Goal: Feedback & Contribution: Submit feedback/report problem

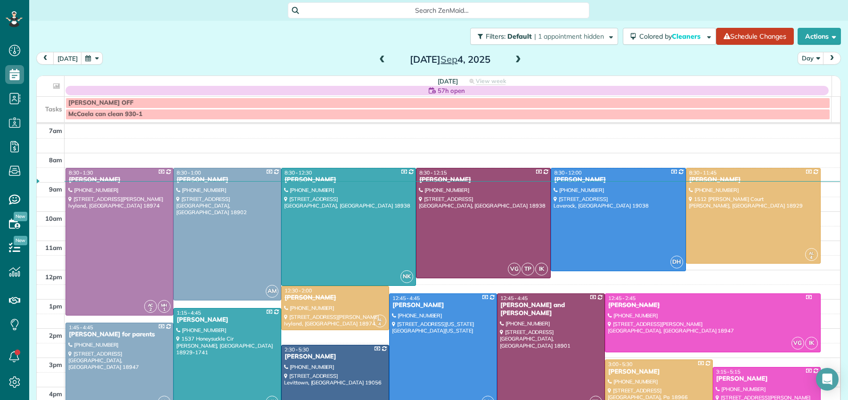
click at [514, 59] on span at bounding box center [518, 60] width 10 height 8
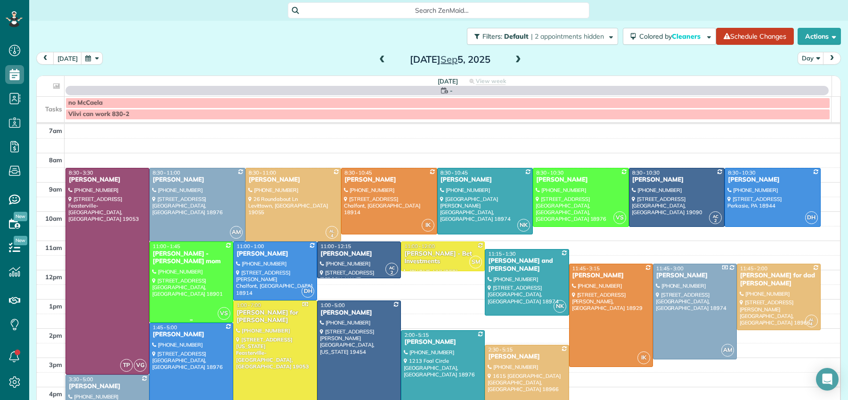
scroll to position [4, 4]
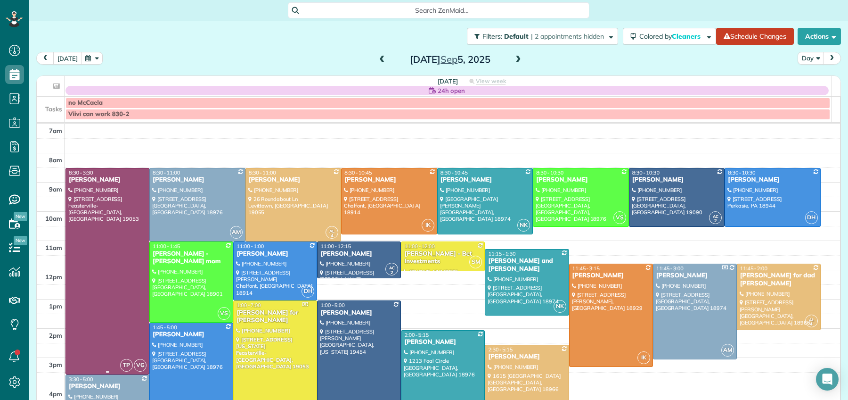
click at [94, 181] on div "Andrea Beal" at bounding box center [107, 180] width 78 height 8
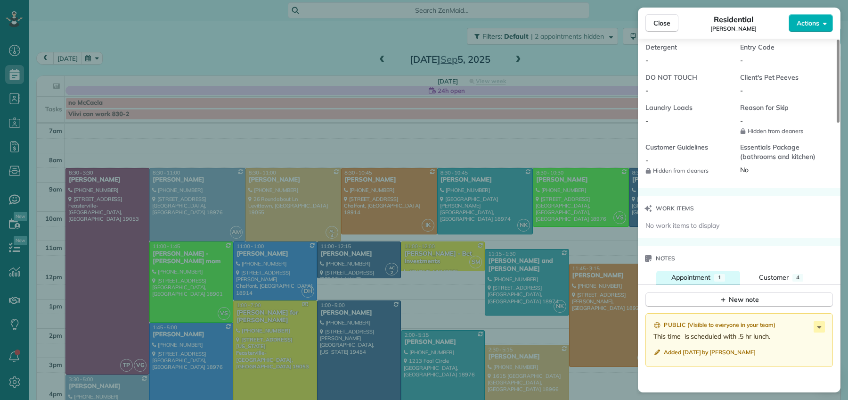
scroll to position [797, 0]
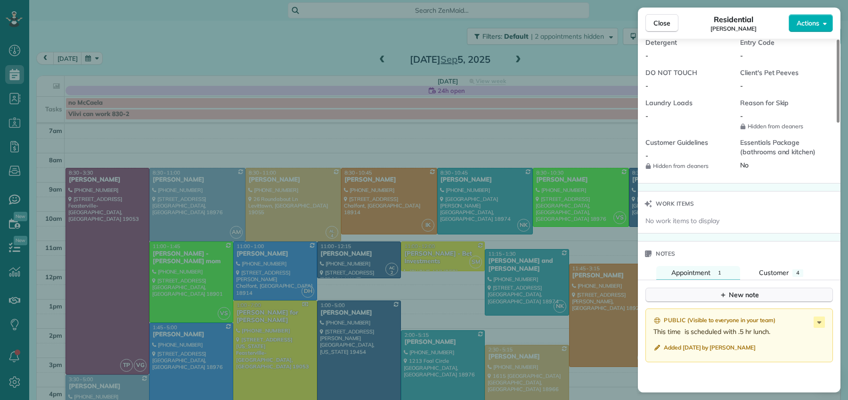
click at [722, 295] on icon "button" at bounding box center [723, 295] width 8 height 8
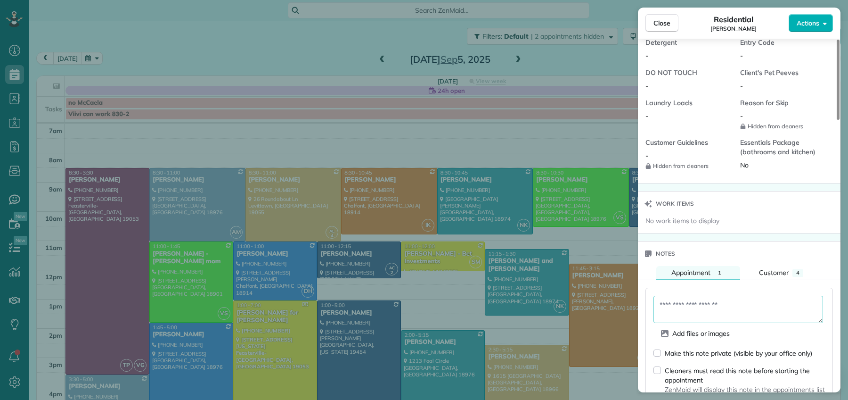
click at [722, 305] on textarea at bounding box center [738, 308] width 170 height 27
drag, startPoint x: 686, startPoint y: 309, endPoint x: 691, endPoint y: 338, distance: 29.7
click at [686, 310] on textarea "**********" at bounding box center [738, 308] width 170 height 27
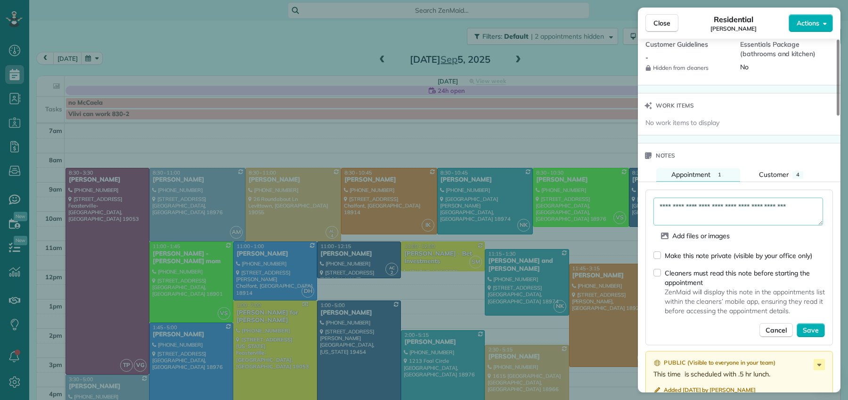
scroll to position [896, 0]
type textarea "**********"
click at [810, 343] on div "**********" at bounding box center [739, 266] width 188 height 155
click at [813, 334] on span "Save" at bounding box center [811, 329] width 16 height 9
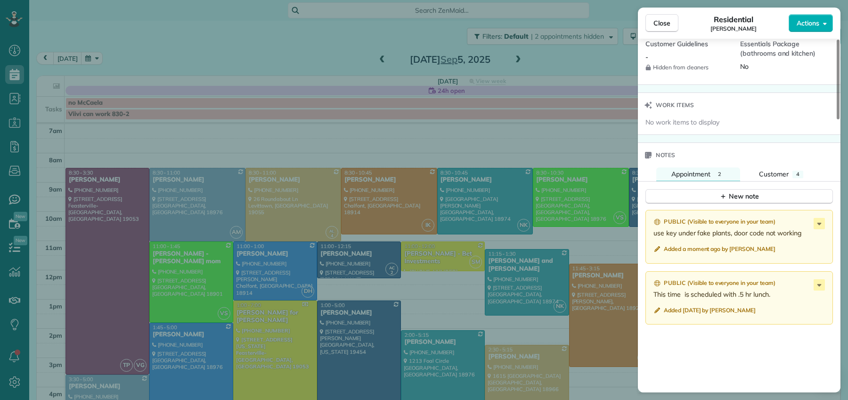
click at [825, 223] on div "Public ( Visible to everyone in your team )" at bounding box center [739, 222] width 173 height 8
click at [822, 227] on icon at bounding box center [819, 223] width 11 height 11
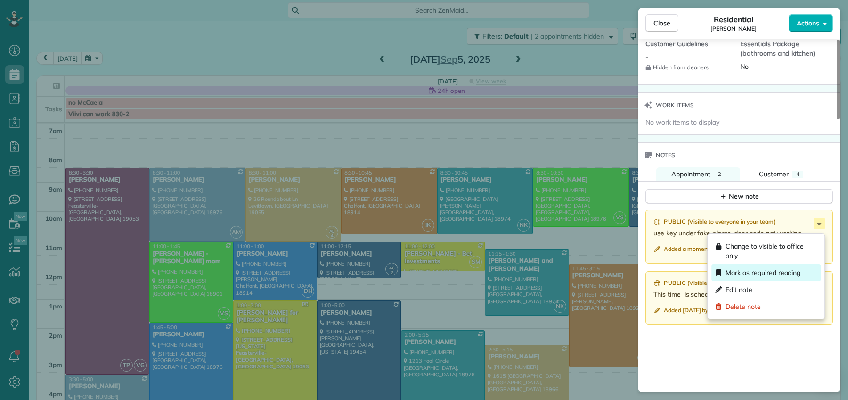
click at [792, 269] on span "Mark as required reading" at bounding box center [763, 272] width 75 height 9
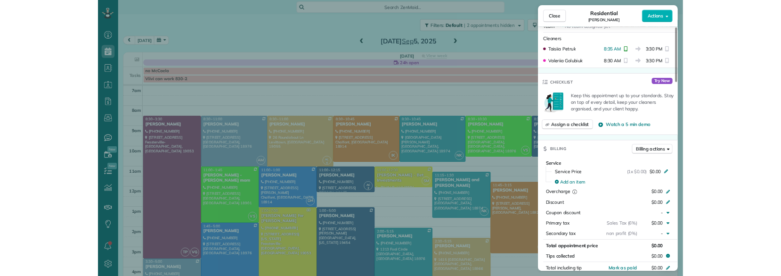
scroll to position [217, 0]
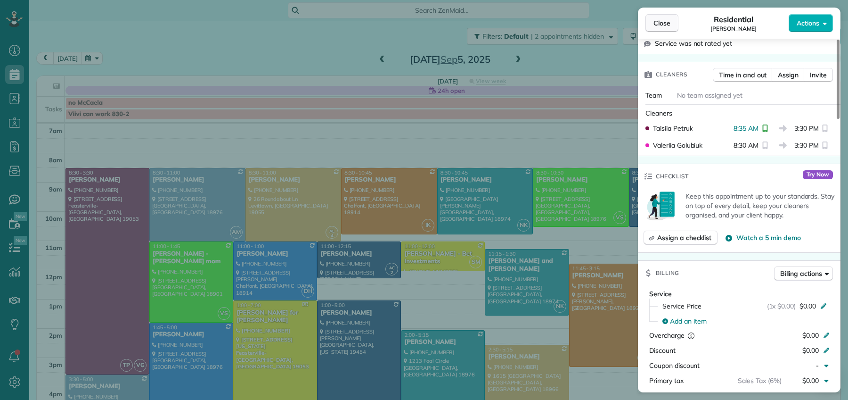
click at [656, 28] on button "Close" at bounding box center [661, 23] width 33 height 18
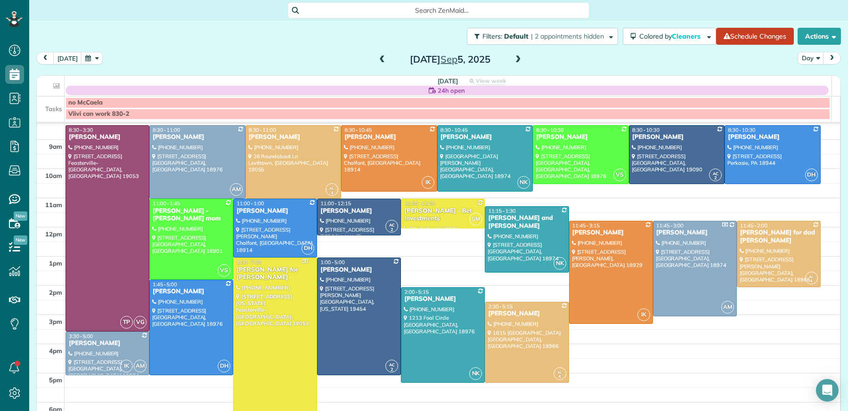
scroll to position [411, 29]
click at [102, 139] on div "Andrea Beal" at bounding box center [107, 137] width 78 height 8
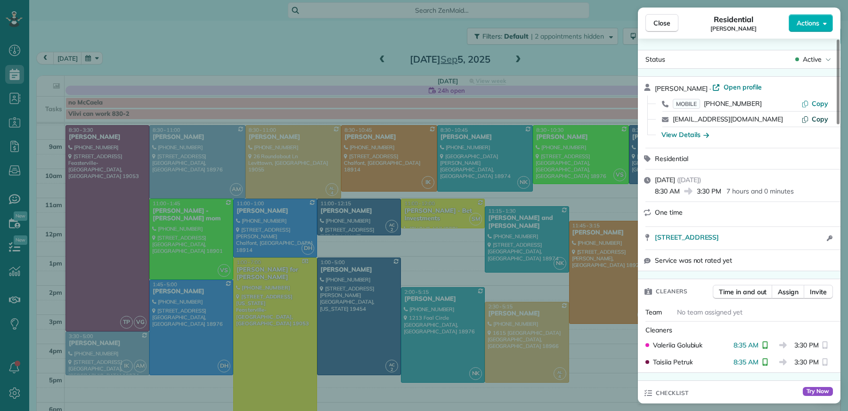
click at [820, 120] on span "Copy" at bounding box center [820, 119] width 16 height 8
drag, startPoint x: 661, startPoint y: 26, endPoint x: 380, endPoint y: 294, distance: 387.9
click at [661, 26] on span "Close" at bounding box center [661, 22] width 17 height 9
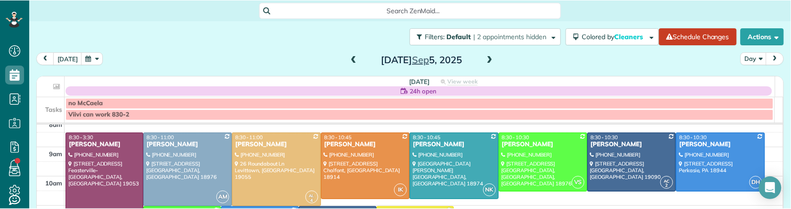
scroll to position [209, 29]
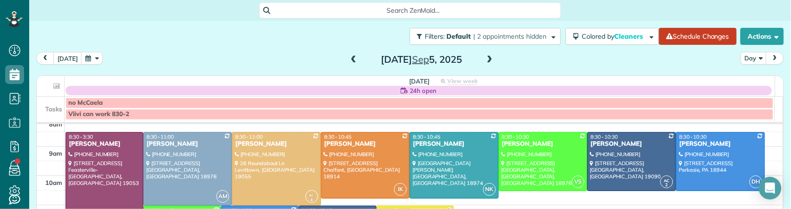
click at [484, 57] on span at bounding box center [489, 60] width 10 height 8
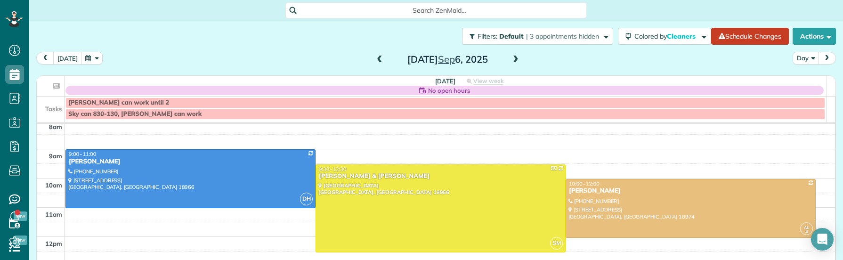
scroll to position [260, 29]
drag, startPoint x: 377, startPoint y: 57, endPoint x: 382, endPoint y: 70, distance: 14.5
click at [377, 57] on span at bounding box center [380, 60] width 10 height 8
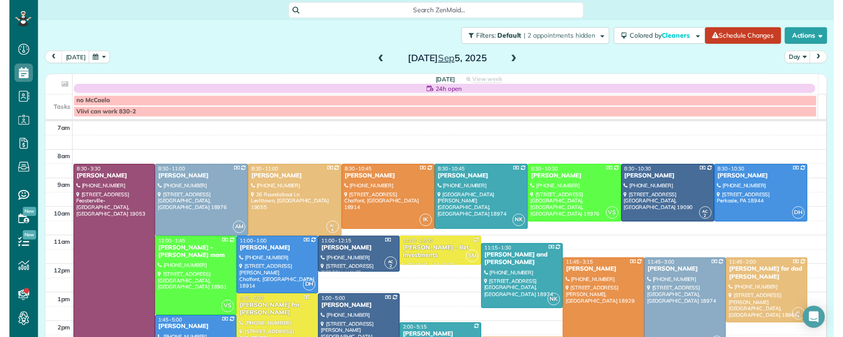
scroll to position [344, 29]
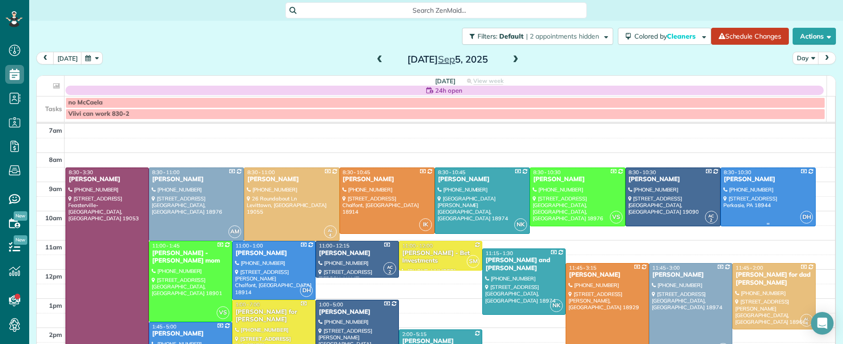
click at [726, 179] on div "Michael Heckenswiler" at bounding box center [769, 180] width 90 height 8
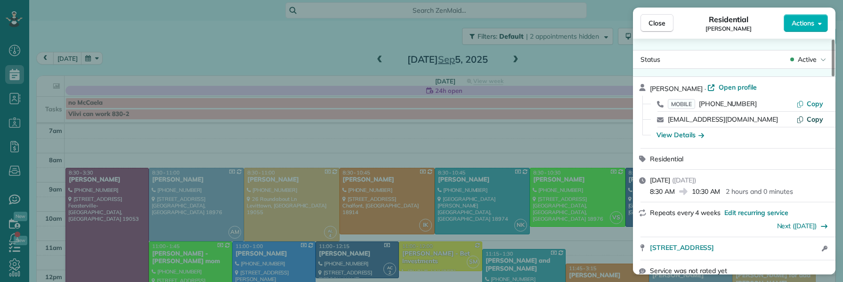
click at [809, 122] on span "Copy" at bounding box center [815, 119] width 16 height 8
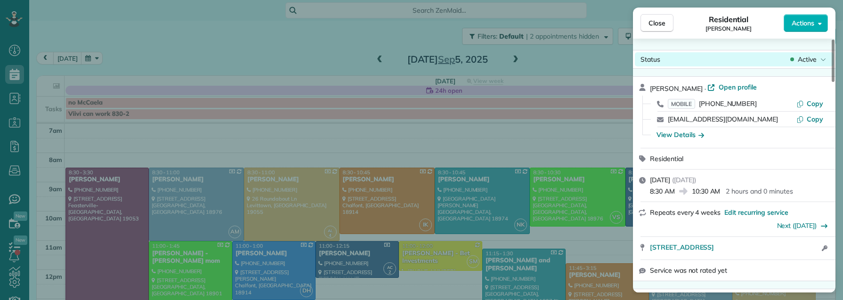
scroll to position [300, 29]
drag, startPoint x: 647, startPoint y: 25, endPoint x: 545, endPoint y: 167, distance: 175.1
click at [647, 25] on button "Close" at bounding box center [657, 23] width 33 height 18
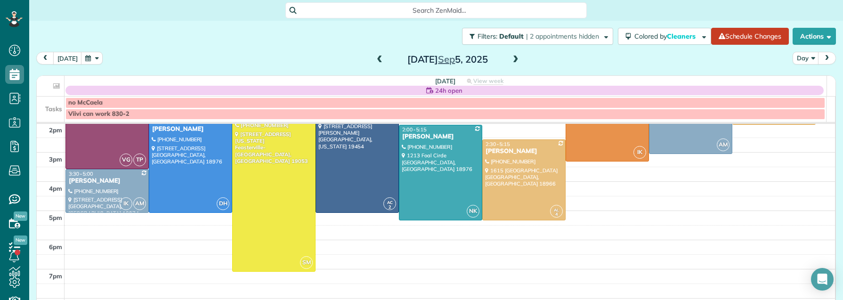
scroll to position [224, 0]
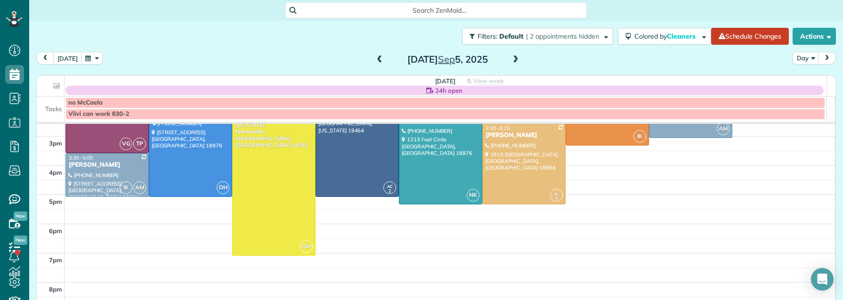
click at [90, 165] on div "Ray Cline" at bounding box center [107, 165] width 78 height 8
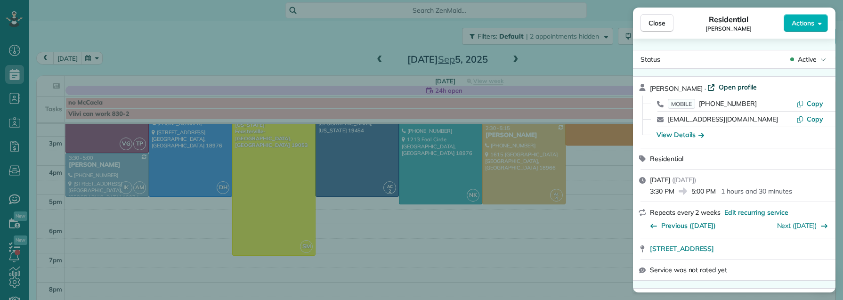
click at [729, 90] on span "Open profile" at bounding box center [738, 86] width 38 height 9
click at [726, 86] on div "Close Residential Ray Cline Actions Status Active Ray Cline · Open profile MOBI…" at bounding box center [421, 150] width 843 height 300
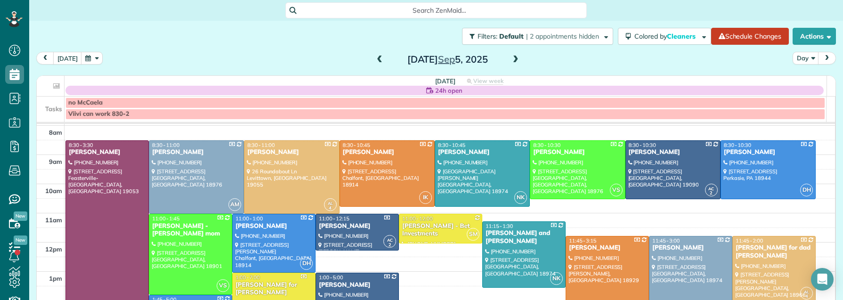
scroll to position [19, 0]
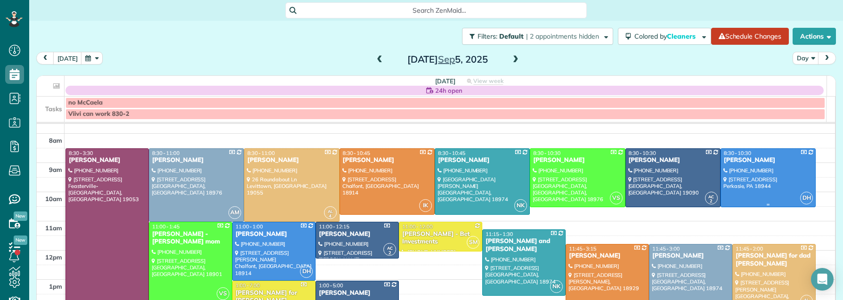
click at [731, 159] on div "Michael Heckenswiler" at bounding box center [769, 160] width 90 height 8
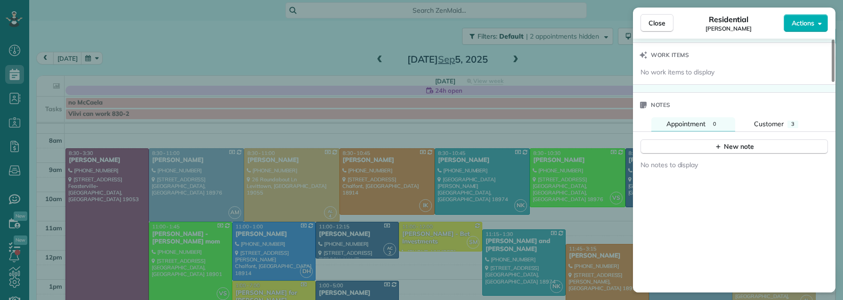
scroll to position [940, 0]
drag, startPoint x: 767, startPoint y: 127, endPoint x: 758, endPoint y: 147, distance: 21.1
click at [767, 126] on span "Customer" at bounding box center [769, 121] width 30 height 8
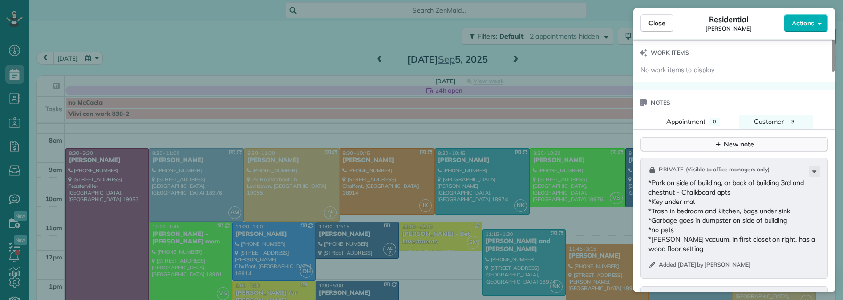
click at [759, 149] on button "New note" at bounding box center [735, 144] width 188 height 15
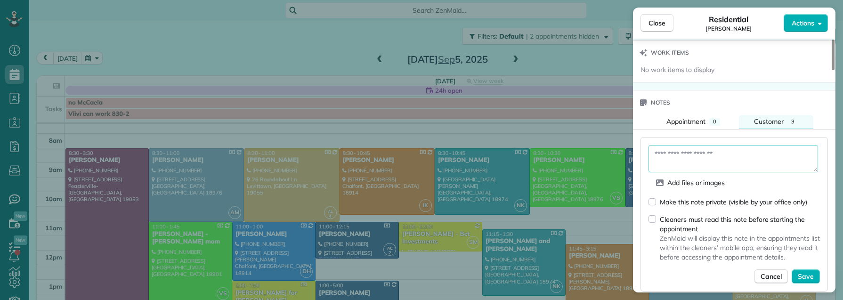
drag, startPoint x: 729, startPoint y: 160, endPoint x: 736, endPoint y: 161, distance: 7.1
click at [729, 161] on textarea at bounding box center [734, 158] width 170 height 27
type textarea "**********"
click at [805, 282] on span "Save" at bounding box center [806, 276] width 16 height 9
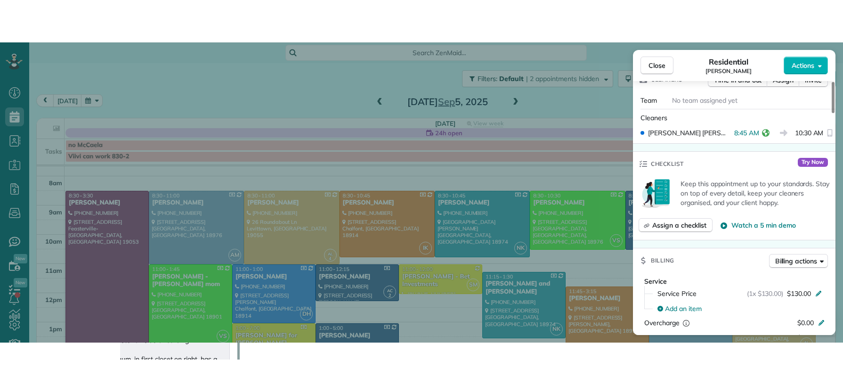
scroll to position [0, 0]
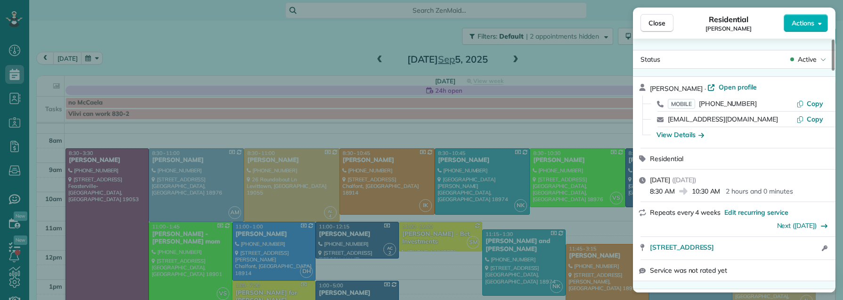
drag, startPoint x: 660, startPoint y: 24, endPoint x: 675, endPoint y: 0, distance: 28.4
click at [660, 24] on span "Close" at bounding box center [657, 22] width 17 height 9
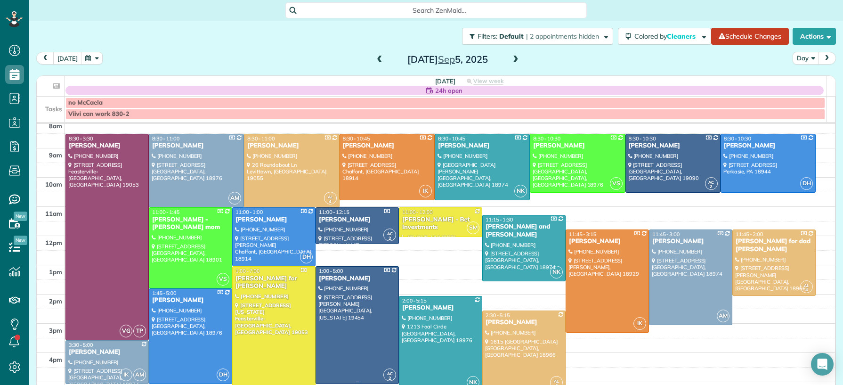
scroll to position [36, 0]
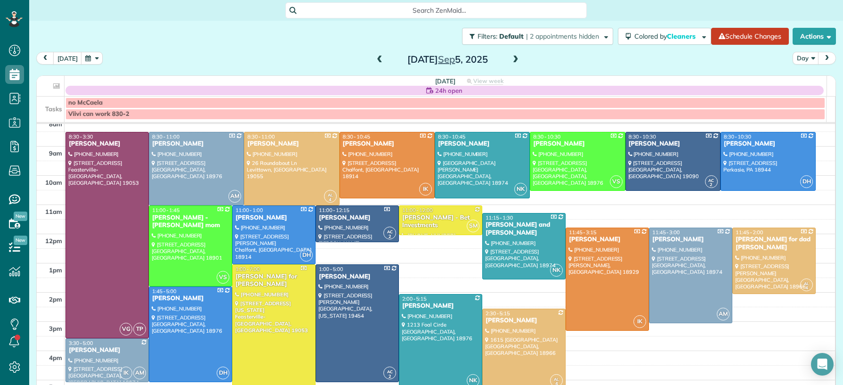
click at [413, 307] on div "Dawn Meyer" at bounding box center [441, 306] width 78 height 8
click at [410, 307] on div "Dawn Meyer" at bounding box center [441, 306] width 78 height 8
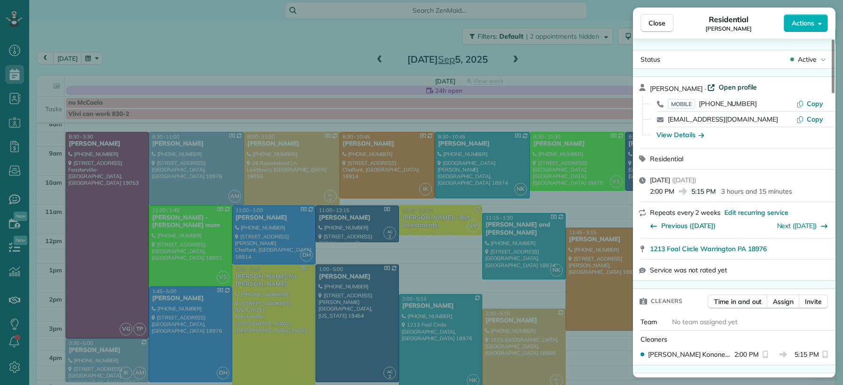
click at [727, 86] on span "Open profile" at bounding box center [738, 86] width 38 height 9
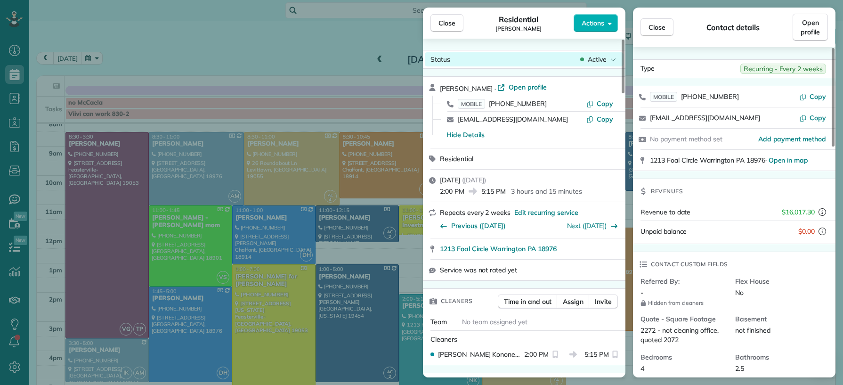
drag, startPoint x: 436, startPoint y: 24, endPoint x: 557, endPoint y: 59, distance: 125.9
click at [436, 25] on button "Close" at bounding box center [447, 23] width 33 height 18
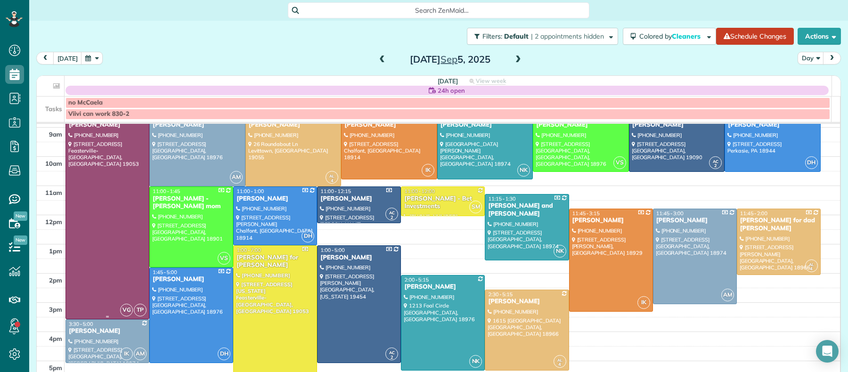
scroll to position [52, 0]
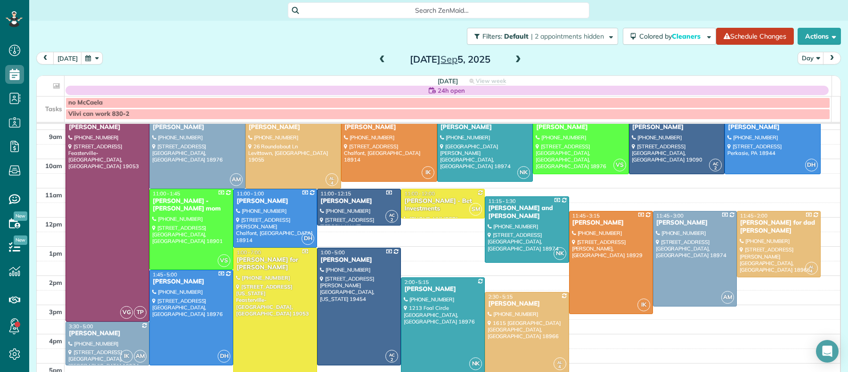
click at [513, 61] on span at bounding box center [518, 60] width 10 height 8
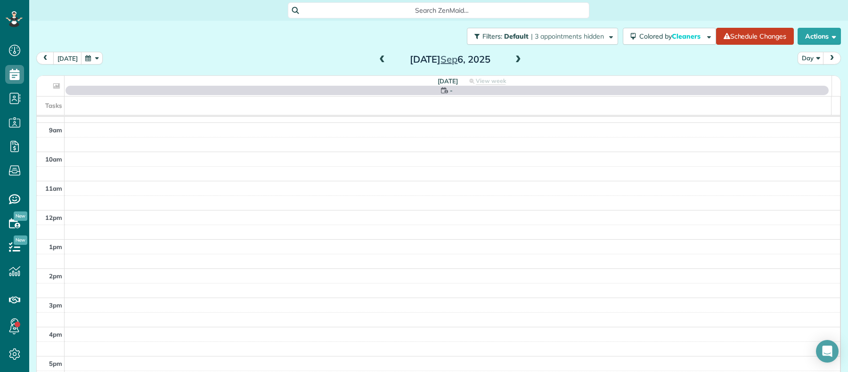
scroll to position [0, 0]
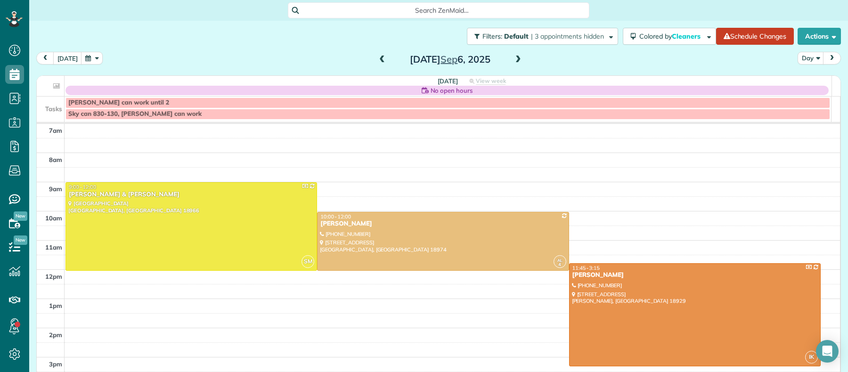
click at [378, 61] on span at bounding box center [382, 60] width 10 height 8
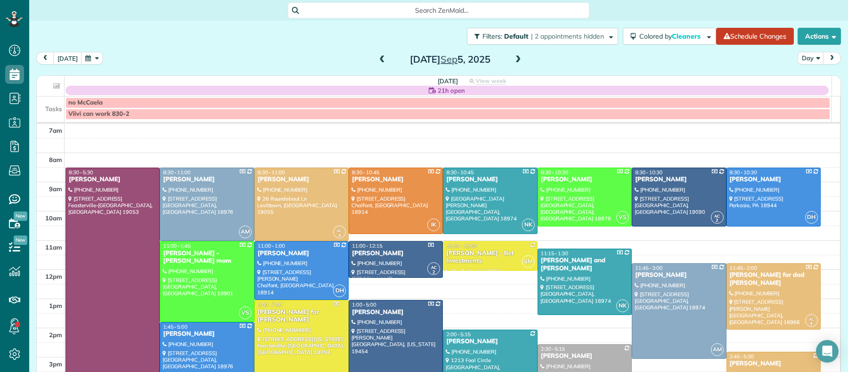
click at [513, 60] on span at bounding box center [518, 60] width 10 height 8
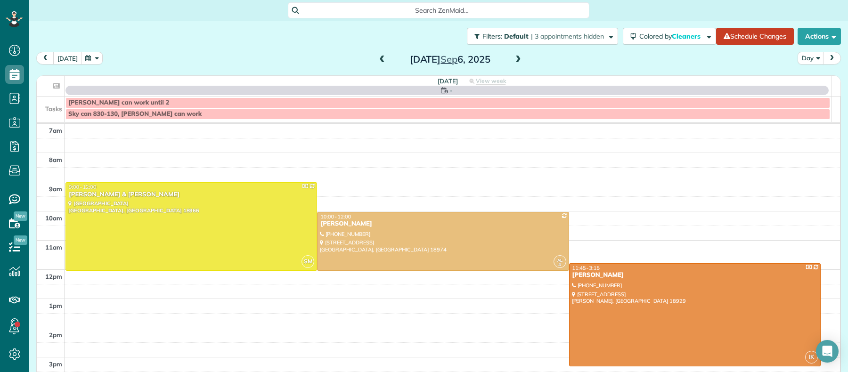
scroll to position [2, 0]
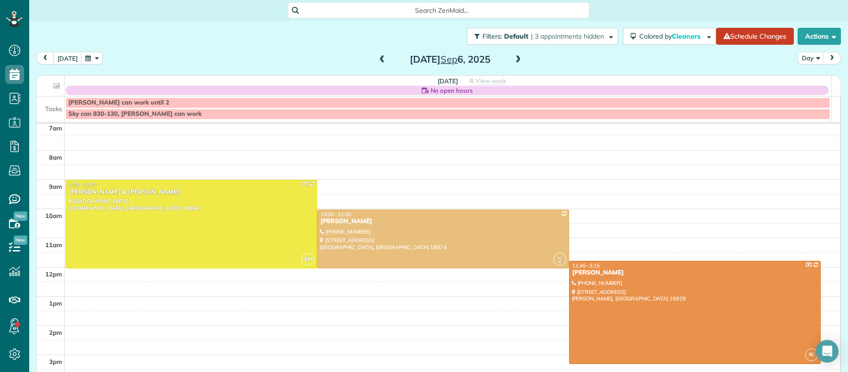
click at [391, 57] on h2 "Saturday Sep 6, 2025" at bounding box center [450, 59] width 118 height 10
click at [377, 62] on span at bounding box center [382, 60] width 10 height 8
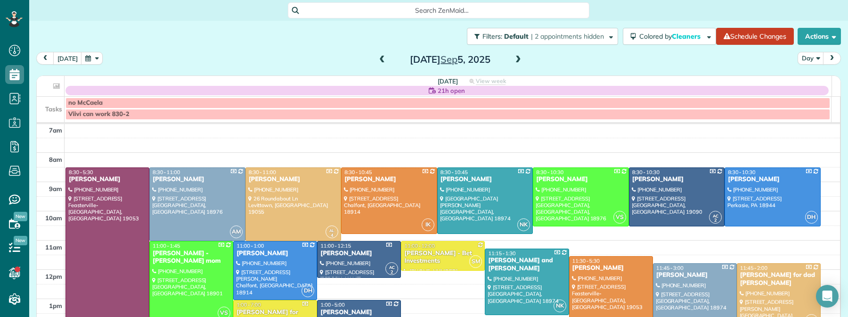
scroll to position [0, 0]
click at [93, 180] on div "Andrea Beal" at bounding box center [107, 180] width 78 height 8
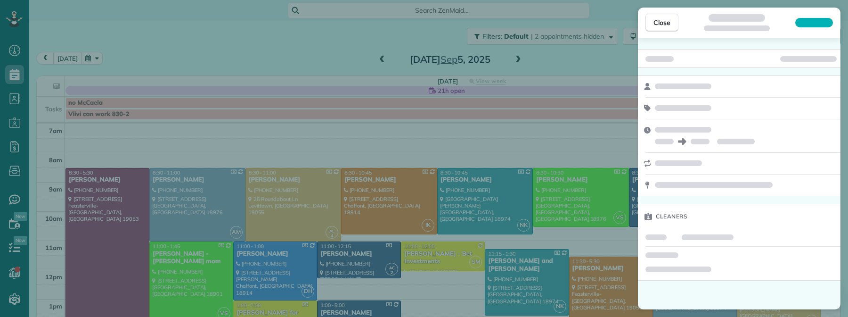
drag, startPoint x: 661, startPoint y: 23, endPoint x: 621, endPoint y: 175, distance: 158.1
click at [661, 23] on span "Close" at bounding box center [661, 22] width 17 height 9
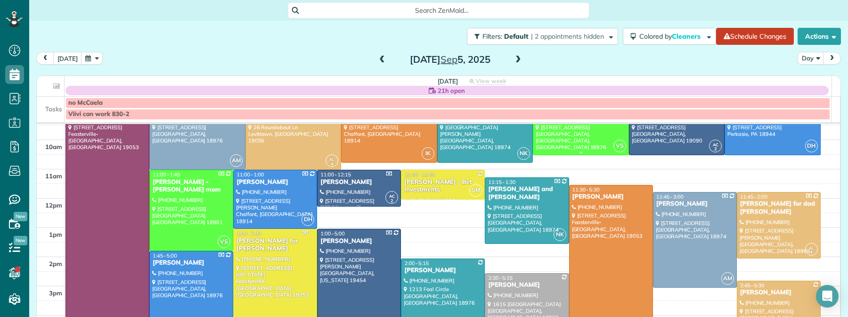
scroll to position [85, 0]
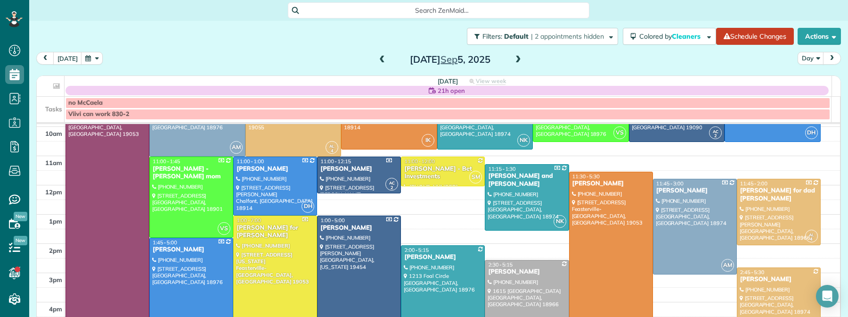
click at [579, 183] on div "Andrea Beal" at bounding box center [611, 184] width 78 height 8
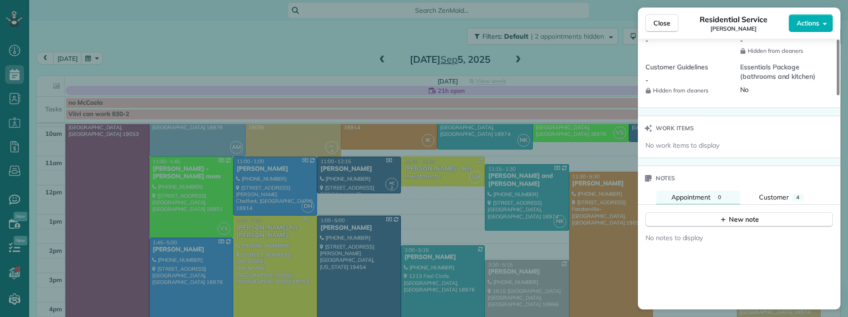
scroll to position [851, 0]
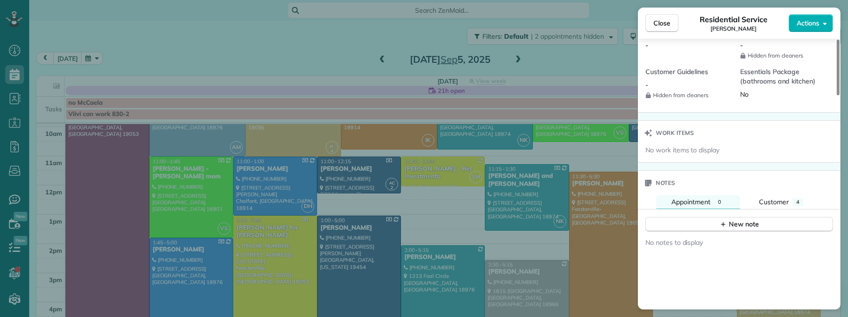
drag, startPoint x: 114, startPoint y: 199, endPoint x: 299, endPoint y: 105, distance: 208.4
click at [114, 199] on div "Close Residential Service Andrea Beal Actions Status Active Andrea Beal · Open …" at bounding box center [424, 158] width 848 height 317
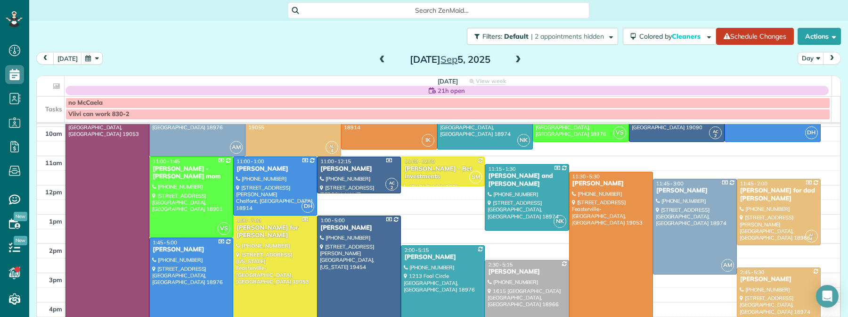
click at [115, 220] on div at bounding box center [107, 215] width 83 height 264
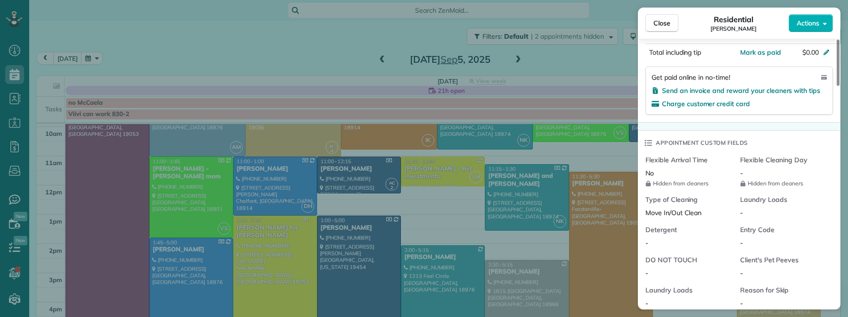
scroll to position [426, 0]
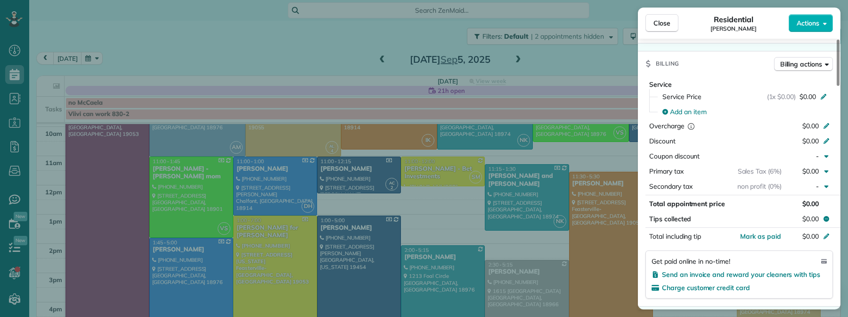
drag, startPoint x: 669, startPoint y: 26, endPoint x: 604, endPoint y: 276, distance: 258.2
click at [669, 26] on span "Close" at bounding box center [661, 22] width 17 height 9
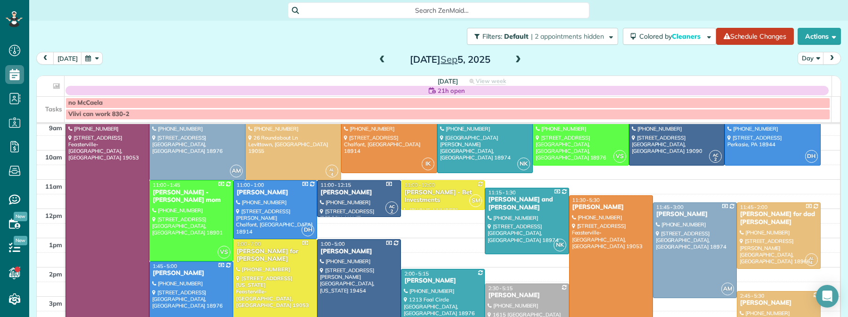
scroll to position [54, 0]
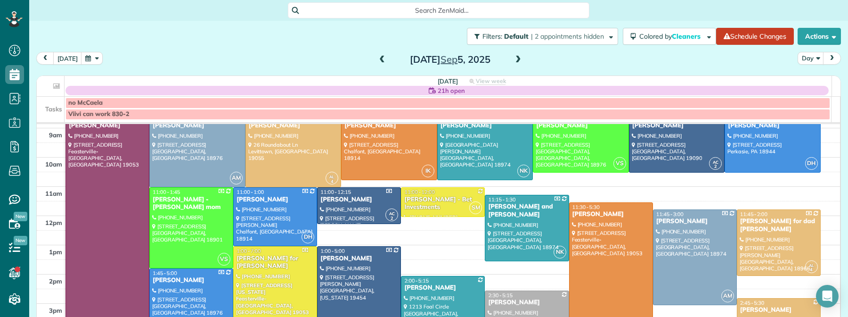
click at [515, 56] on span at bounding box center [518, 60] width 10 height 8
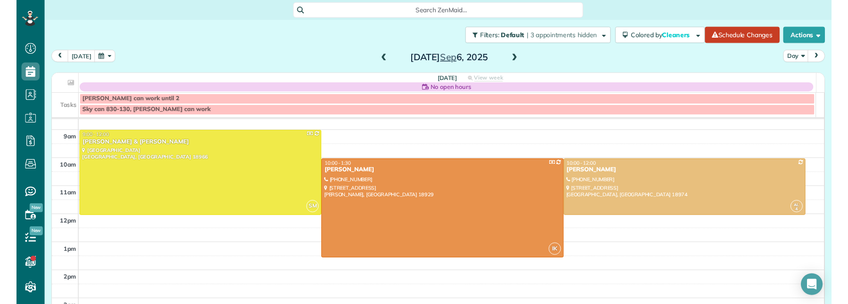
scroll to position [46, 0]
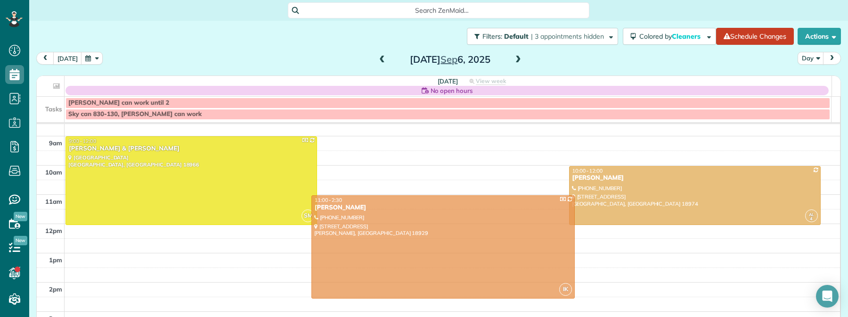
drag, startPoint x: 386, startPoint y: 211, endPoint x: 384, endPoint y: 244, distance: 33.1
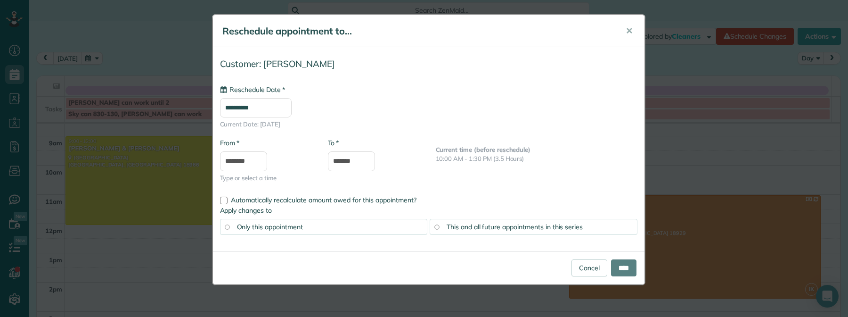
type input "**********"
drag, startPoint x: 587, startPoint y: 247, endPoint x: 581, endPoint y: 264, distance: 18.0
click at [584, 255] on form "**********" at bounding box center [429, 165] width 432 height 237
click at [580, 269] on link "Cancel" at bounding box center [590, 267] width 36 height 17
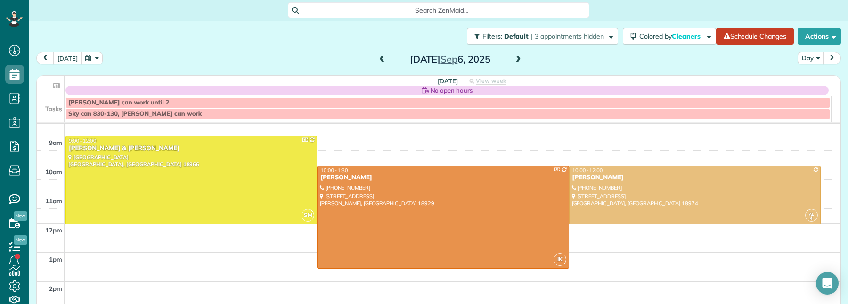
scroll to position [304, 29]
click at [377, 57] on span at bounding box center [382, 60] width 10 height 8
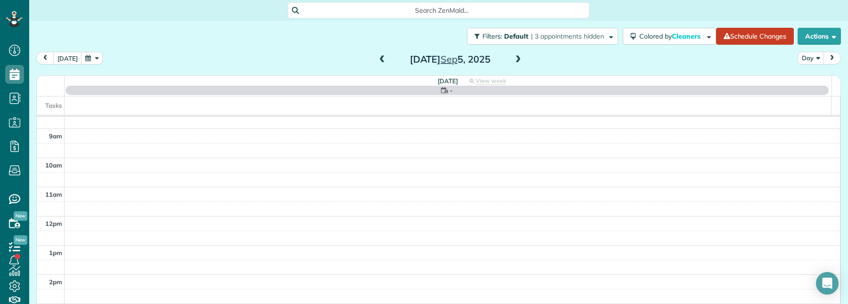
scroll to position [0, 0]
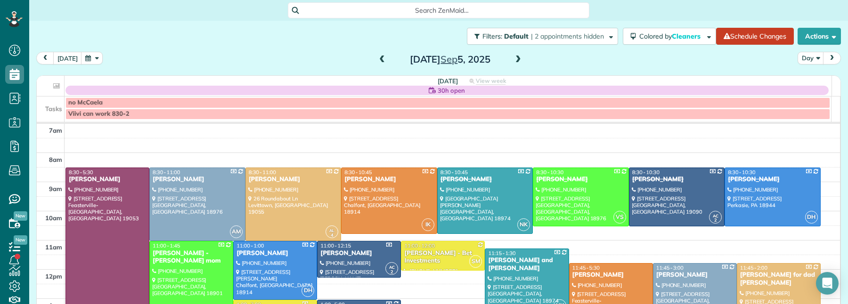
click at [118, 229] on div at bounding box center [107, 300] width 83 height 264
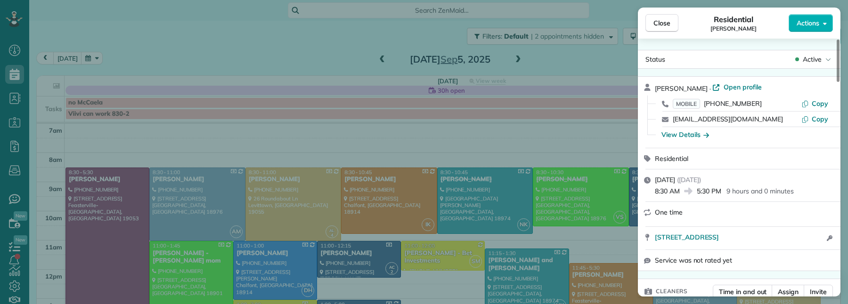
click at [672, 24] on button "Close" at bounding box center [661, 23] width 33 height 18
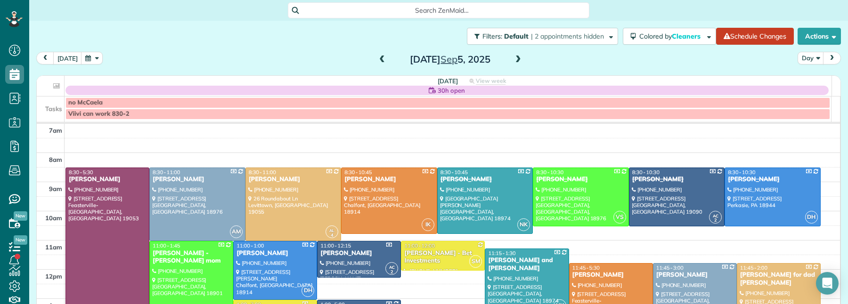
click at [516, 59] on span at bounding box center [518, 60] width 10 height 8
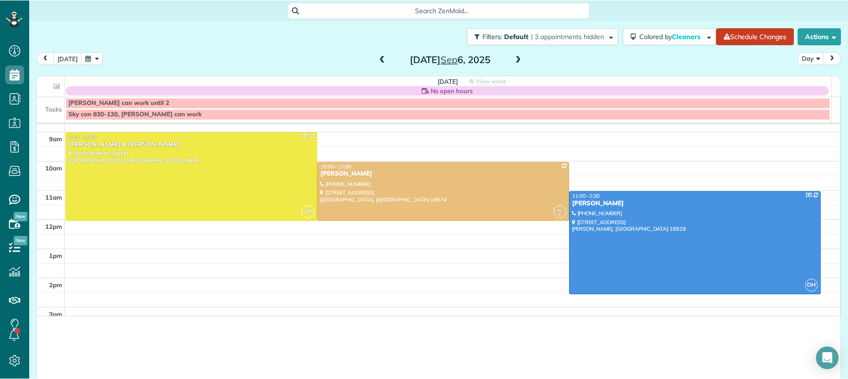
scroll to position [379, 29]
click at [52, 28] on div "Filters: Default | 3 appointments hidden Colored by Cleaners Color by Cleaner C…" at bounding box center [438, 36] width 819 height 31
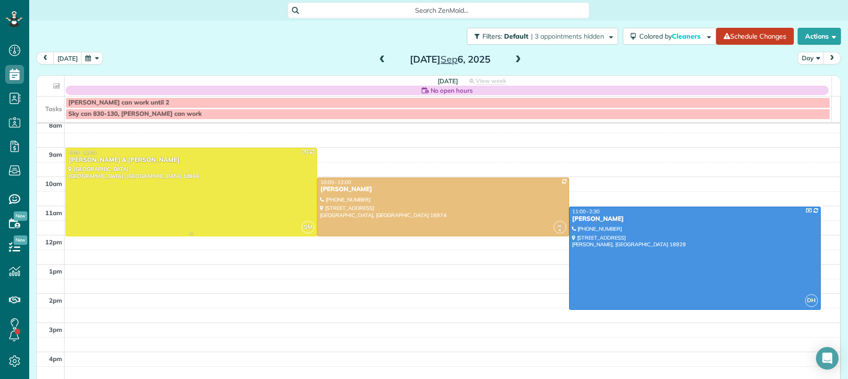
scroll to position [41, 0]
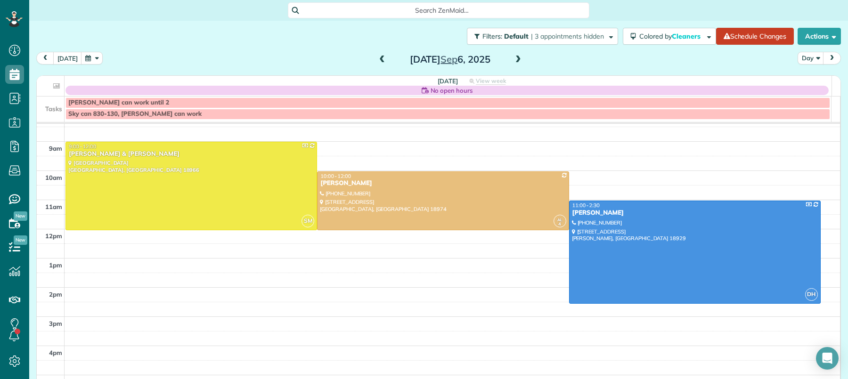
click at [96, 62] on button "button" at bounding box center [92, 58] width 22 height 13
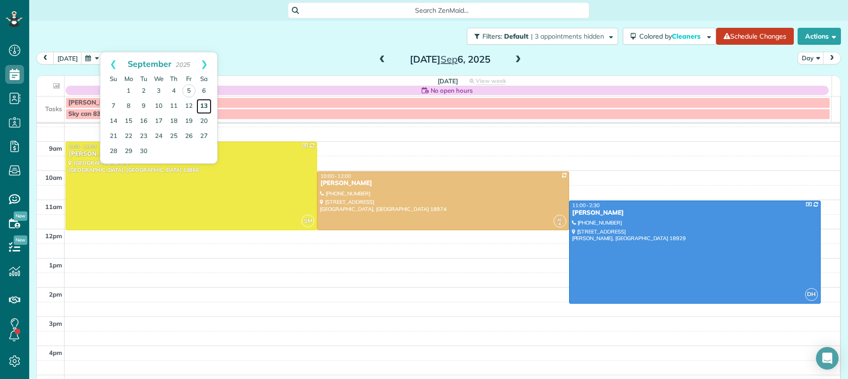
click at [201, 105] on link "13" at bounding box center [203, 106] width 15 height 15
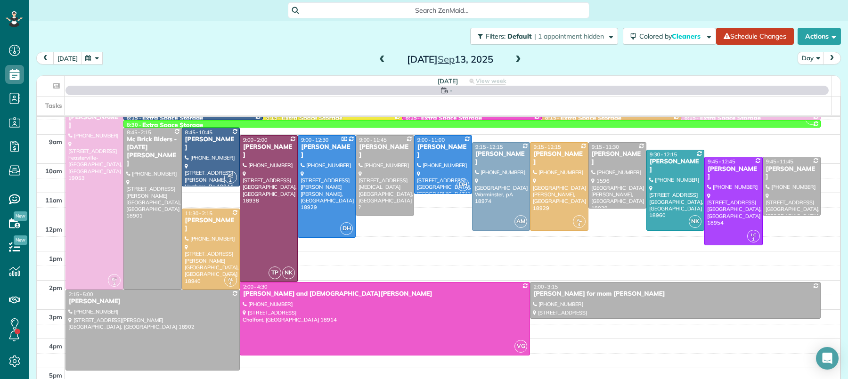
scroll to position [0, 0]
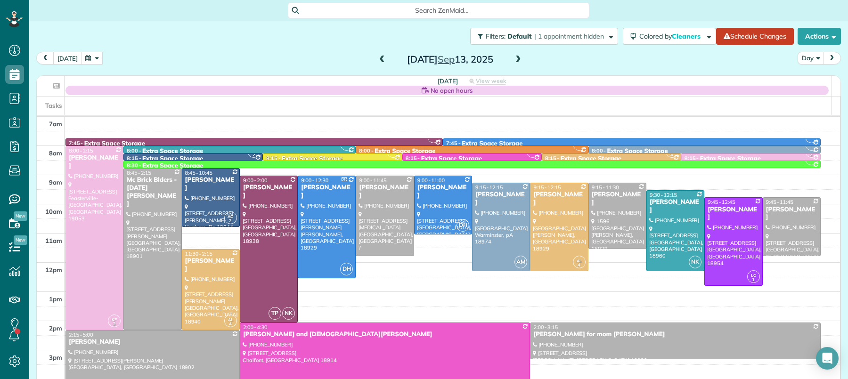
click at [106, 89] on div "No open hours" at bounding box center [446, 90] width 763 height 9
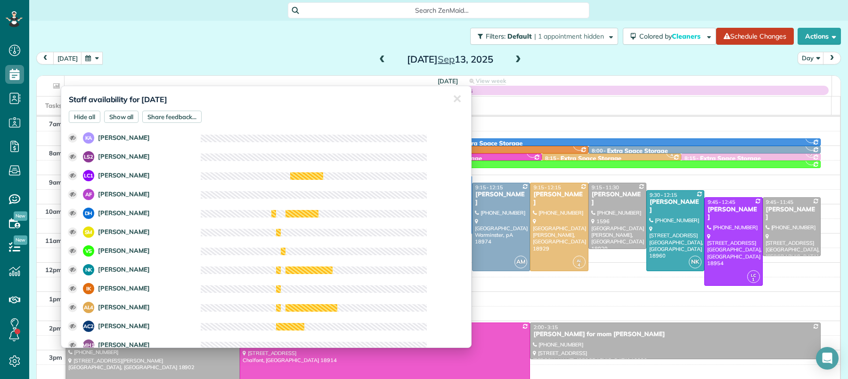
click at [125, 63] on div "today Day Saturday Sep 13, 2025" at bounding box center [438, 60] width 805 height 17
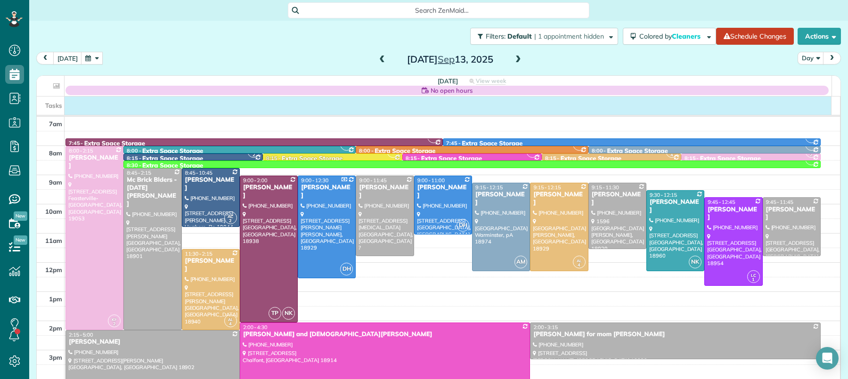
click at [73, 107] on div "Tasks" at bounding box center [434, 106] width 795 height 18
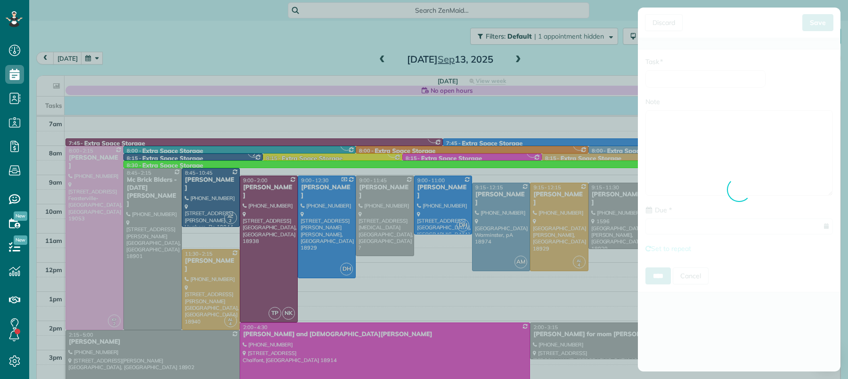
type input "**********"
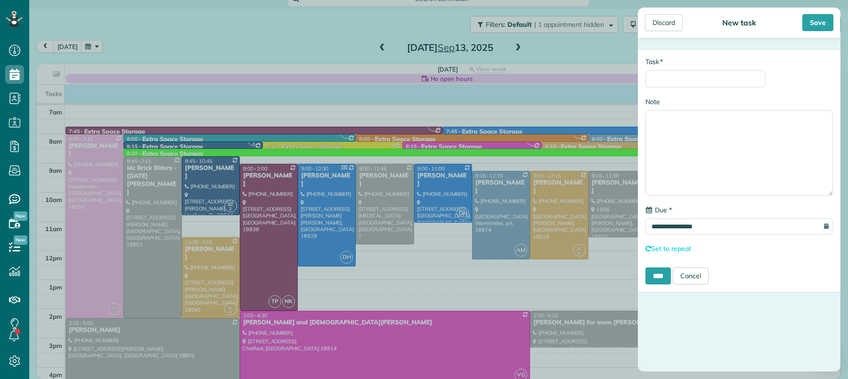
scroll to position [12, 0]
click at [671, 77] on input "* Task" at bounding box center [705, 78] width 120 height 17
type input "**********"
click at [823, 17] on div "Save" at bounding box center [817, 22] width 31 height 17
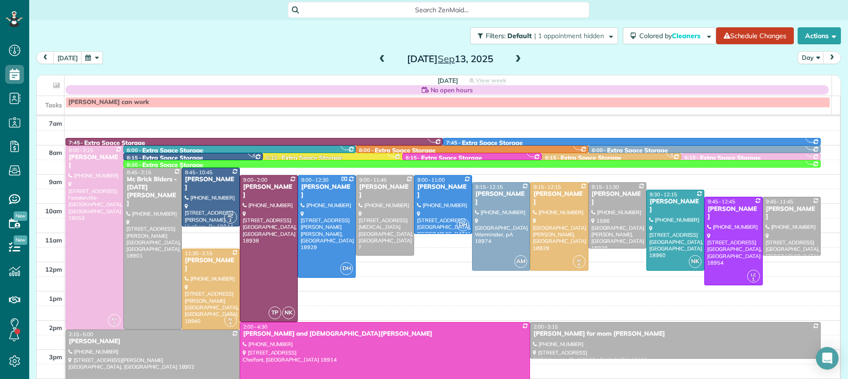
scroll to position [0, 0]
click at [62, 61] on button "today" at bounding box center [67, 58] width 29 height 13
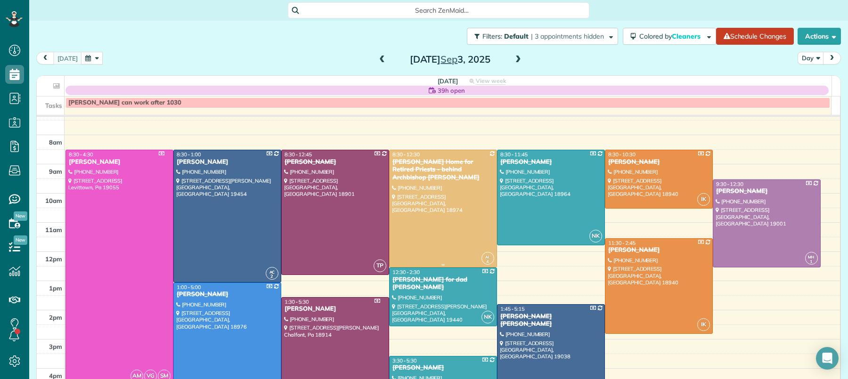
scroll to position [13, 0]
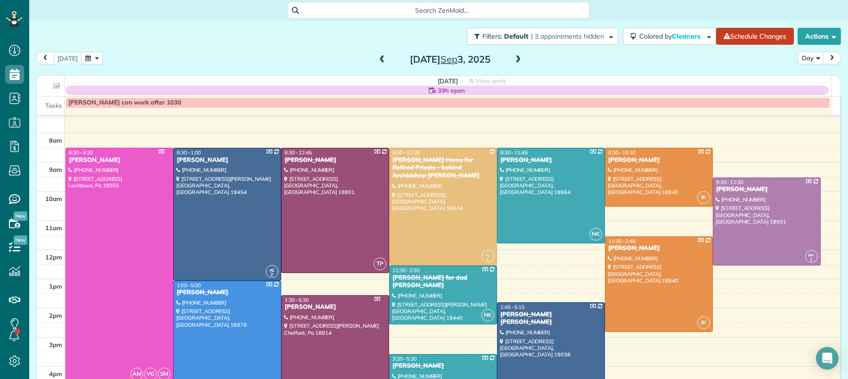
click at [513, 60] on span at bounding box center [518, 60] width 10 height 8
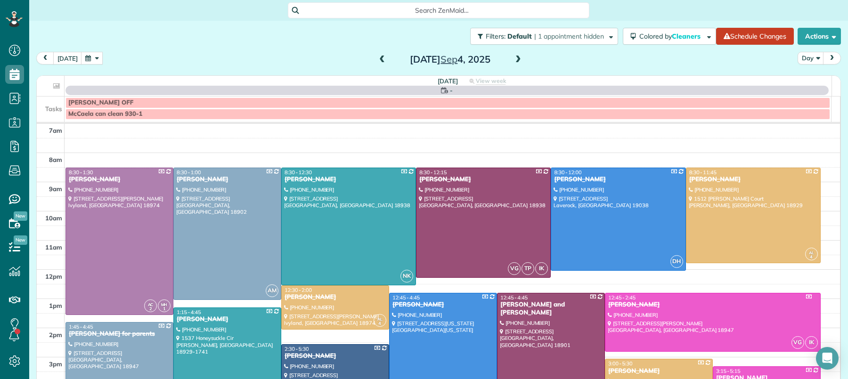
click at [513, 60] on span at bounding box center [518, 60] width 10 height 8
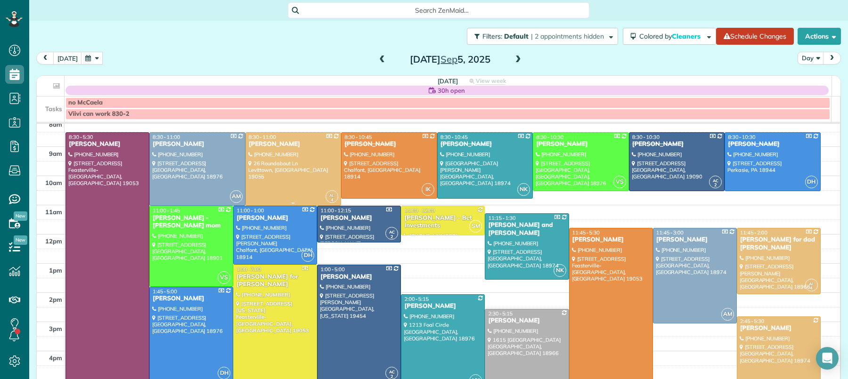
scroll to position [44, 0]
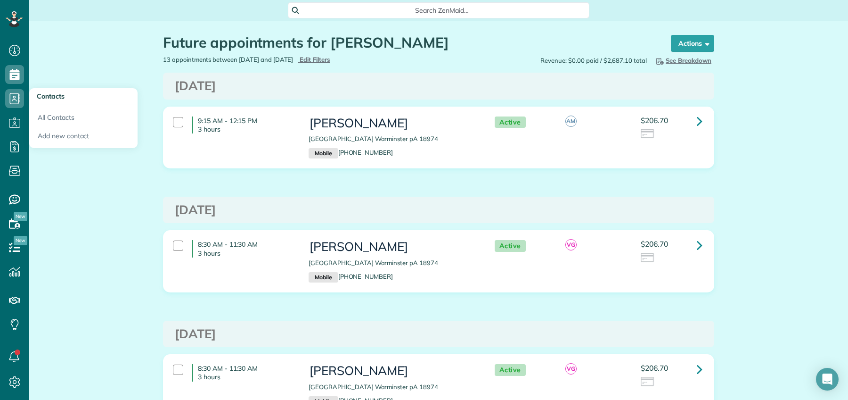
scroll to position [4, 4]
click at [47, 121] on link "All Contacts" at bounding box center [83, 116] width 108 height 22
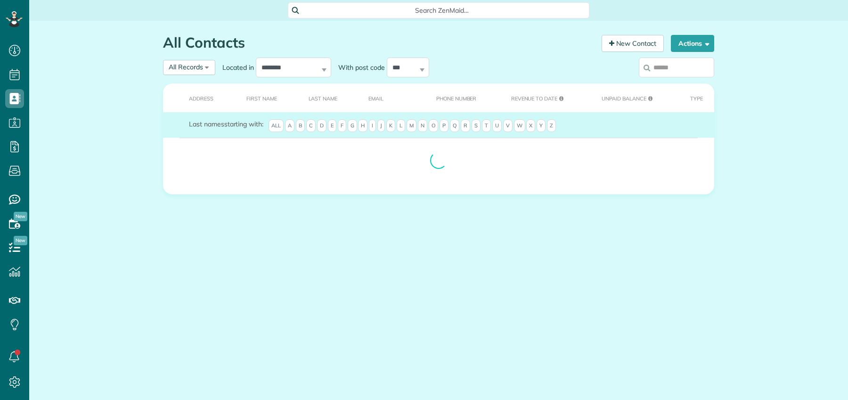
scroll to position [4, 4]
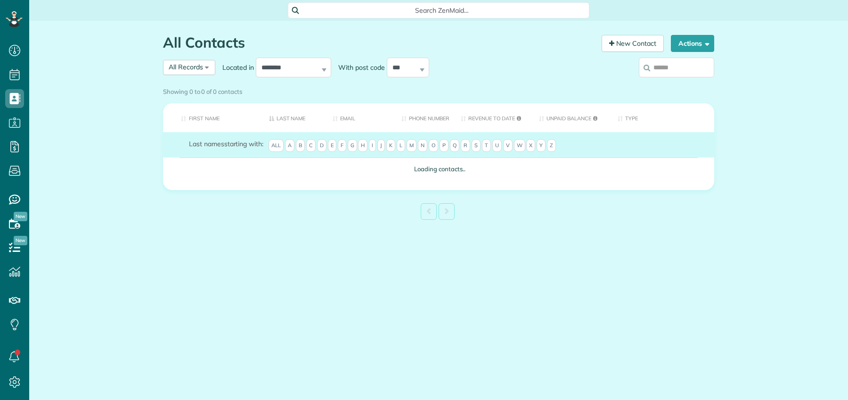
click at [679, 69] on input "search" at bounding box center [676, 67] width 75 height 20
type input "****"
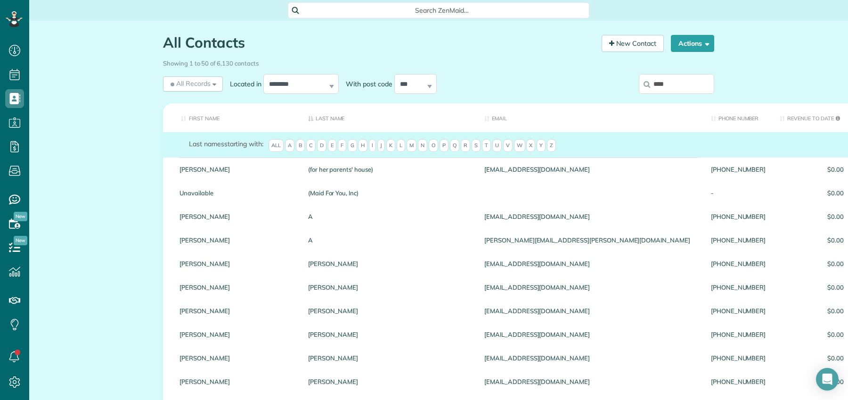
click at [671, 84] on input "****" at bounding box center [676, 84] width 75 height 20
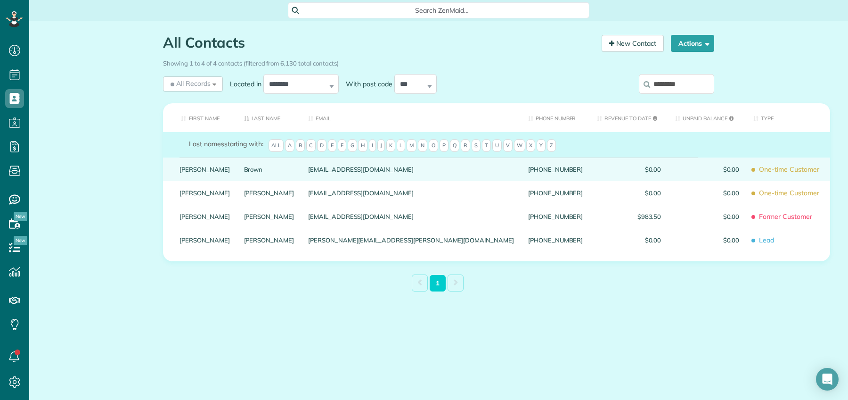
type input "*********"
click at [182, 172] on link "Eileen" at bounding box center [205, 169] width 50 height 7
click at [188, 172] on link "Eileen" at bounding box center [205, 169] width 50 height 7
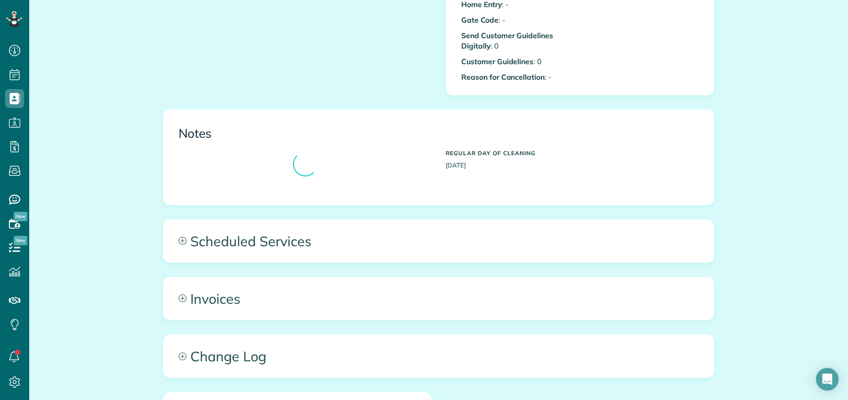
scroll to position [559, 0]
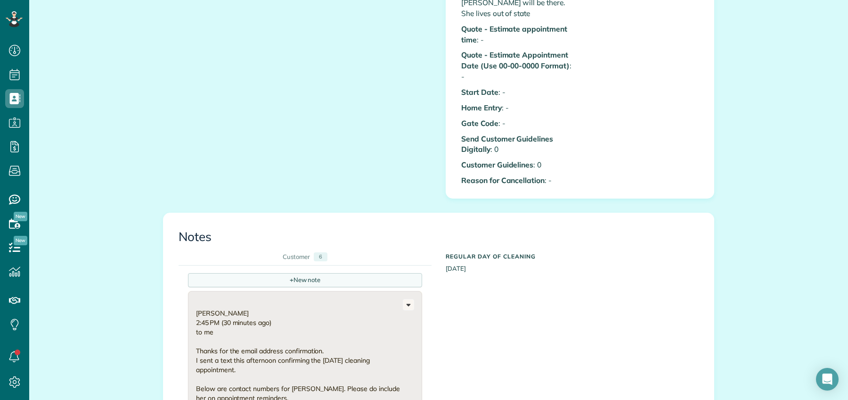
click at [292, 273] on div "+ New note" at bounding box center [305, 280] width 234 height 14
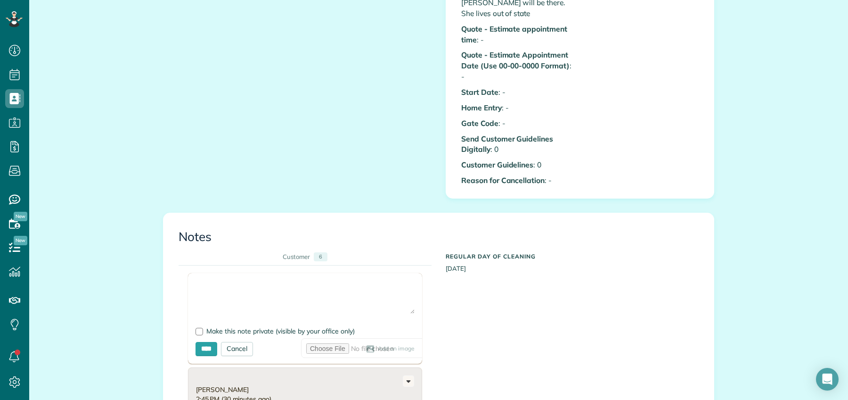
click at [218, 280] on textarea at bounding box center [305, 296] width 219 height 33
click at [196, 280] on textarea "**********" at bounding box center [305, 296] width 219 height 33
click at [401, 280] on textarea "**********" at bounding box center [305, 296] width 219 height 33
click at [196, 280] on textarea "**********" at bounding box center [305, 296] width 219 height 33
click at [295, 287] on textarea "**********" at bounding box center [305, 296] width 219 height 33
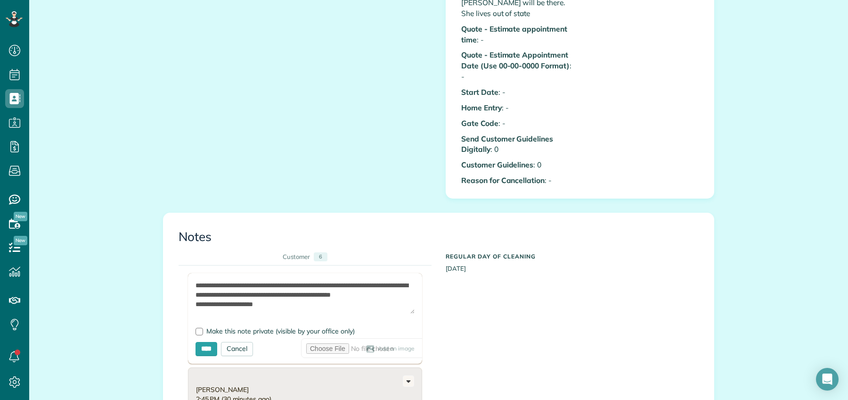
scroll to position [0, 0]
click at [190, 275] on form "**********" at bounding box center [305, 318] width 234 height 90
click at [196, 280] on textarea "**********" at bounding box center [305, 296] width 219 height 33
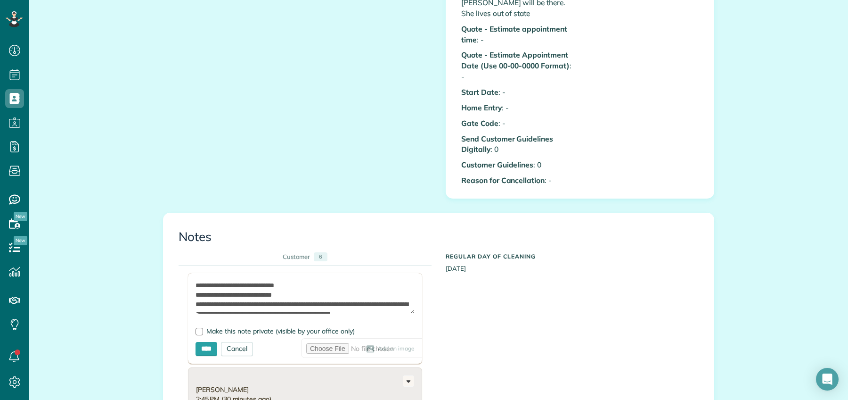
drag, startPoint x: 251, startPoint y: 287, endPoint x: 297, endPoint y: 337, distance: 68.0
click at [251, 287] on textarea "**********" at bounding box center [305, 296] width 219 height 33
click at [206, 284] on textarea "**********" at bounding box center [305, 296] width 219 height 33
click at [265, 284] on textarea "**********" at bounding box center [305, 296] width 219 height 33
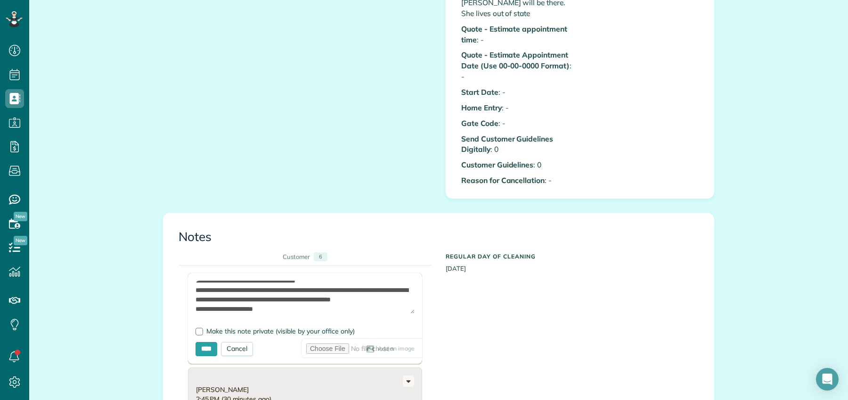
click at [290, 292] on textarea "**********" at bounding box center [305, 296] width 219 height 33
drag, startPoint x: 229, startPoint y: 300, endPoint x: 260, endPoint y: 341, distance: 51.1
click at [229, 301] on textarea "**********" at bounding box center [305, 296] width 219 height 33
type textarea "**********"
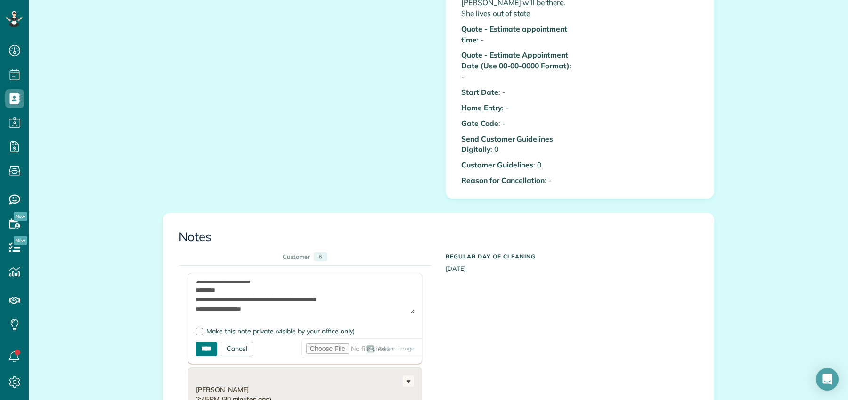
click at [201, 342] on input "****" at bounding box center [207, 349] width 22 height 14
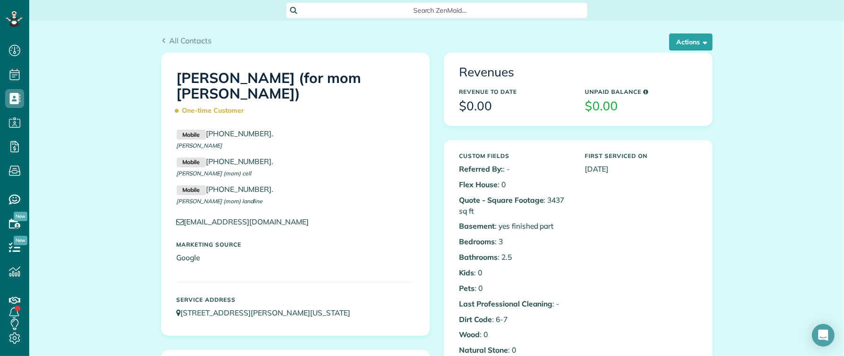
scroll to position [4, 4]
click at [170, 40] on span "All Contacts" at bounding box center [190, 40] width 42 height 9
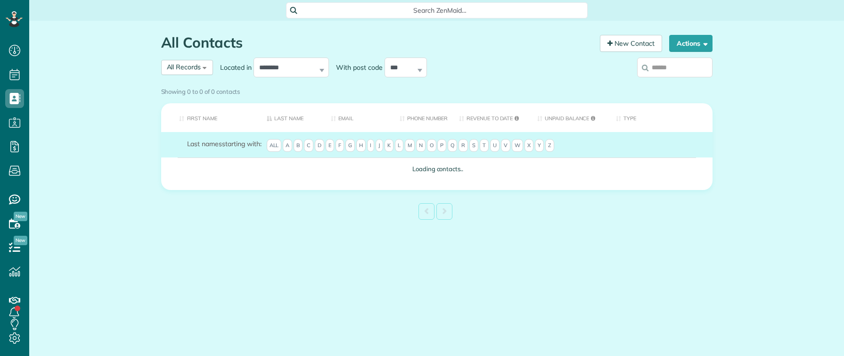
drag, startPoint x: 0, startPoint y: 0, endPoint x: 678, endPoint y: 67, distance: 681.3
click at [678, 67] on input "search" at bounding box center [674, 67] width 75 height 20
type input "*"
click at [669, 71] on label "*" at bounding box center [674, 67] width 75 height 24
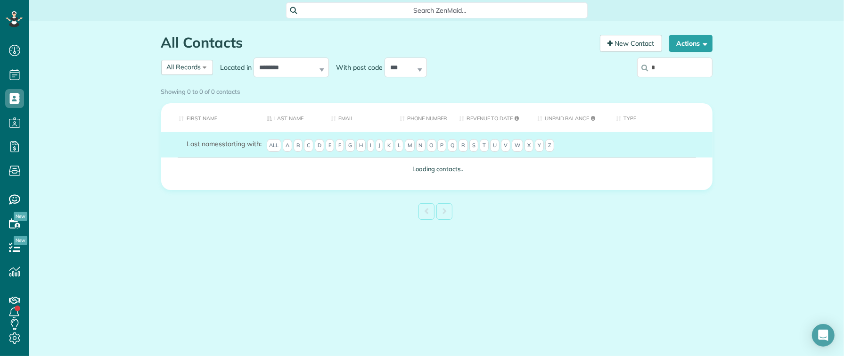
click at [669, 71] on input "*" at bounding box center [674, 67] width 75 height 20
click at [675, 83] on div "Showing 0 to 0 of 0 contacts" at bounding box center [436, 91] width 565 height 16
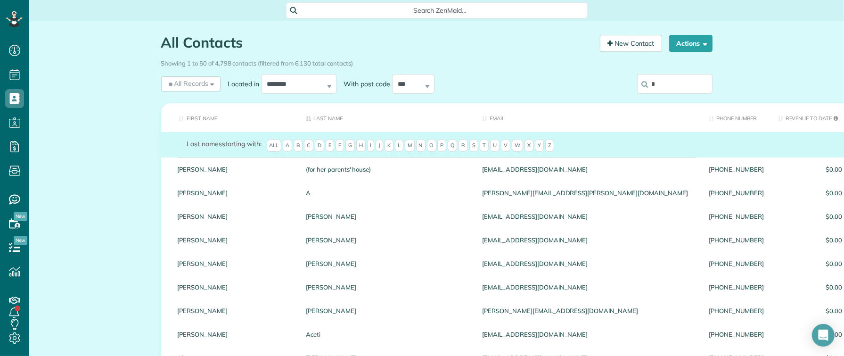
drag, startPoint x: 666, startPoint y: 85, endPoint x: 671, endPoint y: 78, distance: 8.9
click at [667, 85] on input "*" at bounding box center [674, 84] width 75 height 20
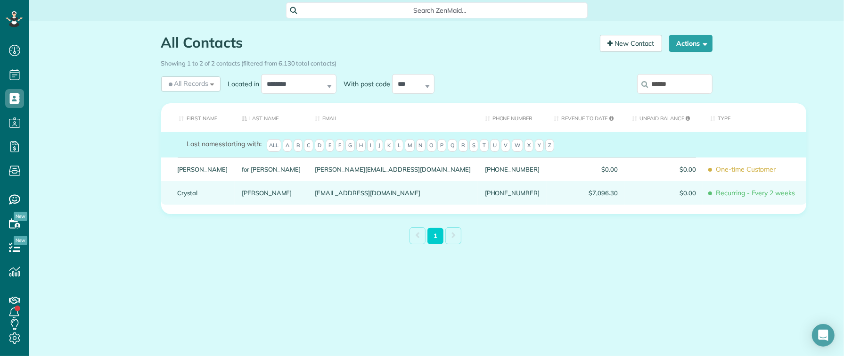
type input "******"
click at [185, 196] on link "Crystal" at bounding box center [203, 192] width 50 height 7
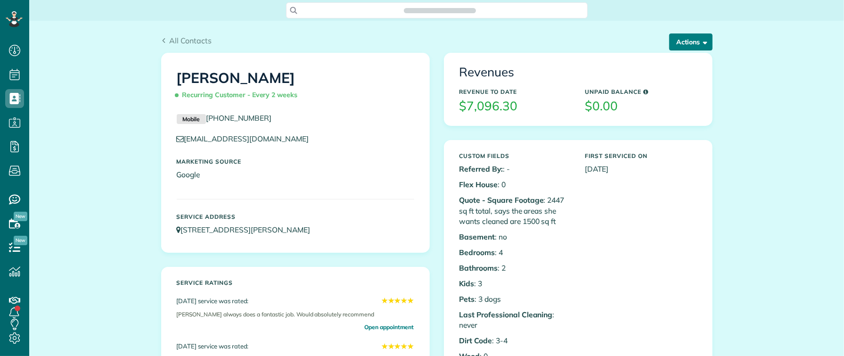
scroll to position [4, 4]
click at [694, 47] on button "Actions" at bounding box center [690, 41] width 43 height 17
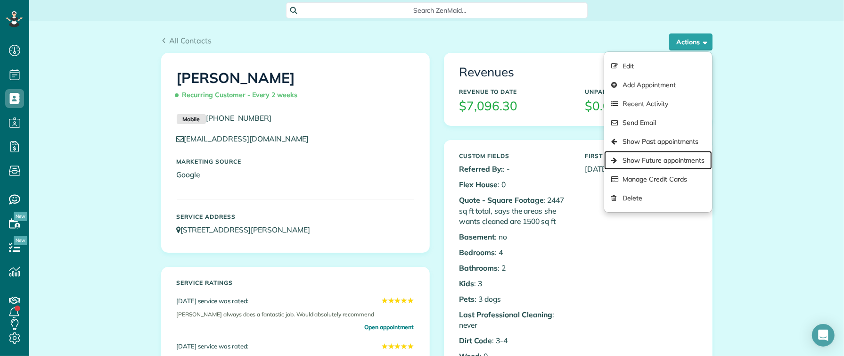
click at [680, 155] on link "Show Future appointments" at bounding box center [657, 160] width 107 height 19
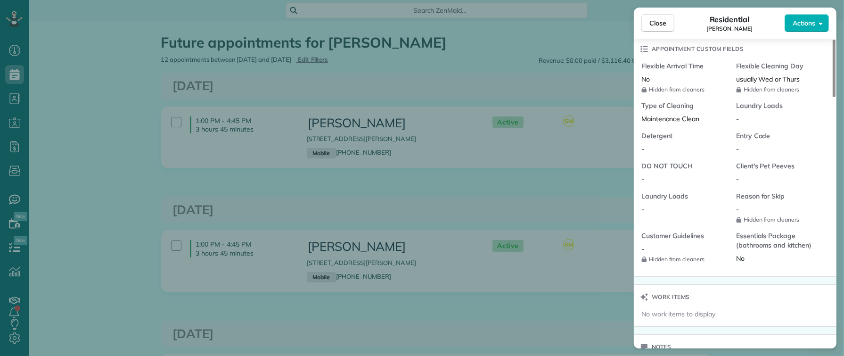
scroll to position [797, 0]
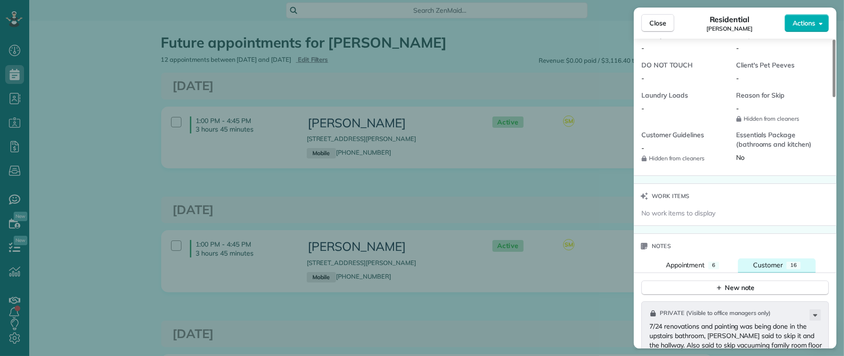
click at [768, 269] on span "Customer" at bounding box center [768, 265] width 30 height 8
click at [703, 295] on button "New note" at bounding box center [735, 287] width 188 height 15
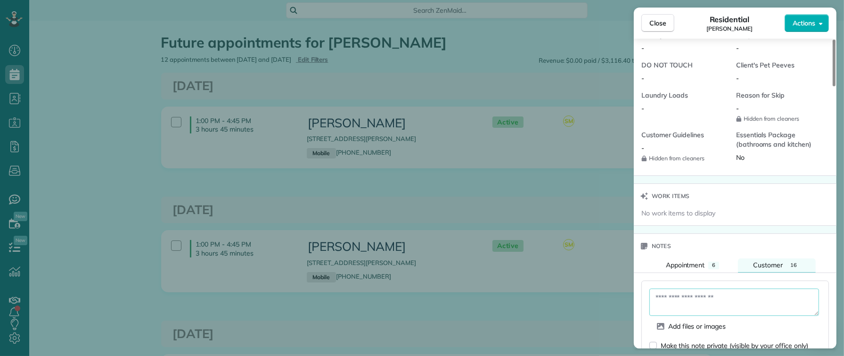
click at [692, 304] on textarea at bounding box center [734, 301] width 170 height 27
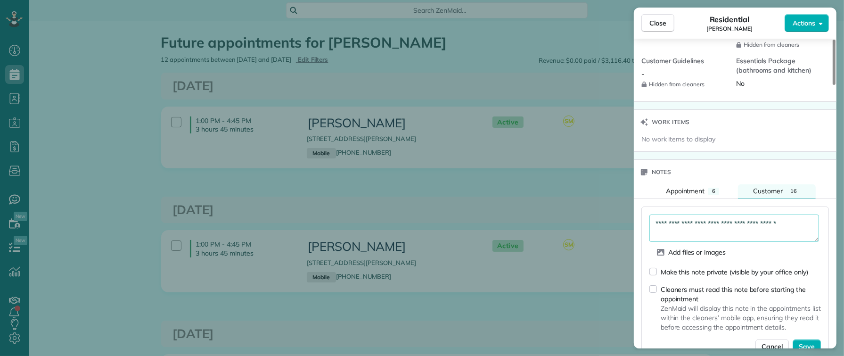
scroll to position [872, 0]
type textarea "**********"
click at [653, 276] on div "Make this note private (visible by your office only)" at bounding box center [728, 271] width 159 height 10
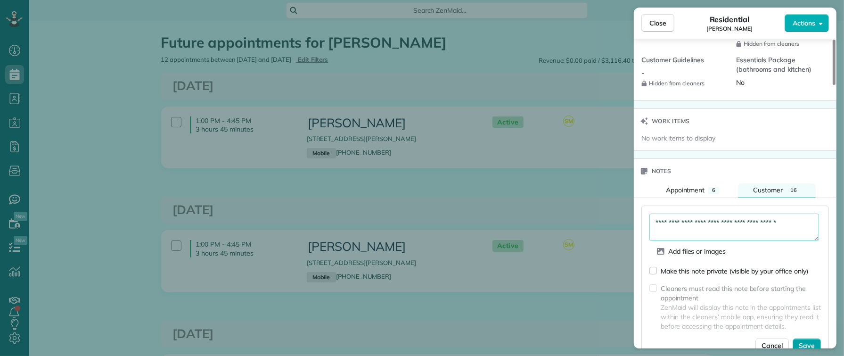
click at [807, 343] on button "Save" at bounding box center [806, 345] width 28 height 14
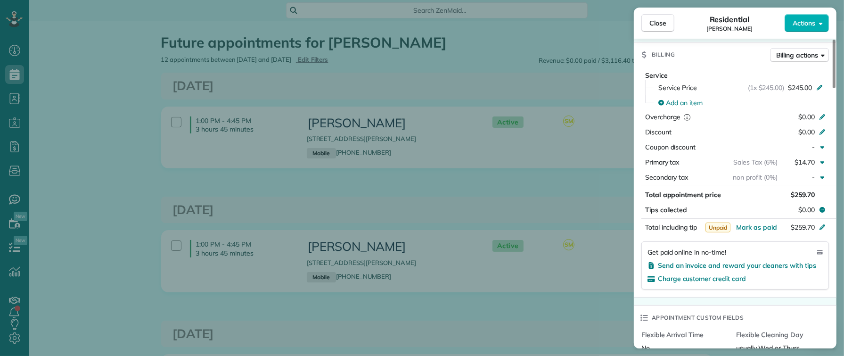
scroll to position [413, 0]
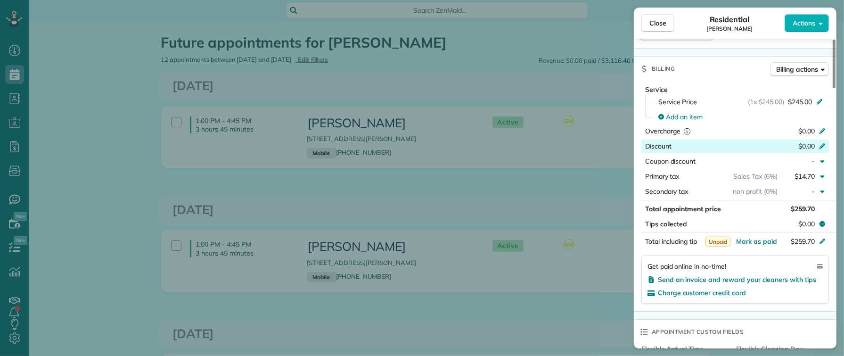
click at [661, 148] on span "Discount" at bounding box center [658, 146] width 26 height 8
click at [660, 146] on label "Discount" at bounding box center [658, 144] width 26 height 11
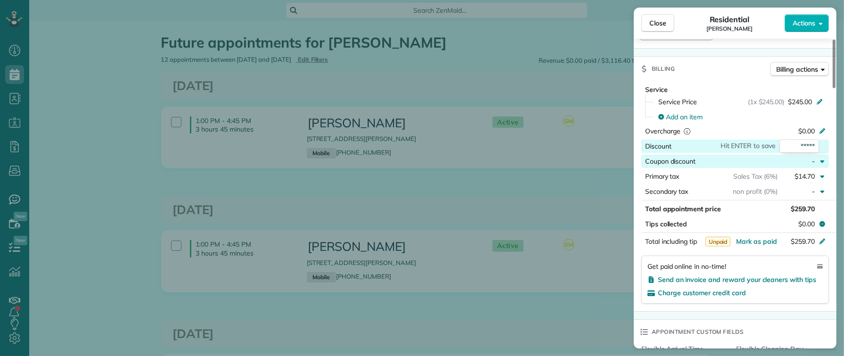
click at [670, 163] on span "Coupon discount" at bounding box center [670, 161] width 50 height 8
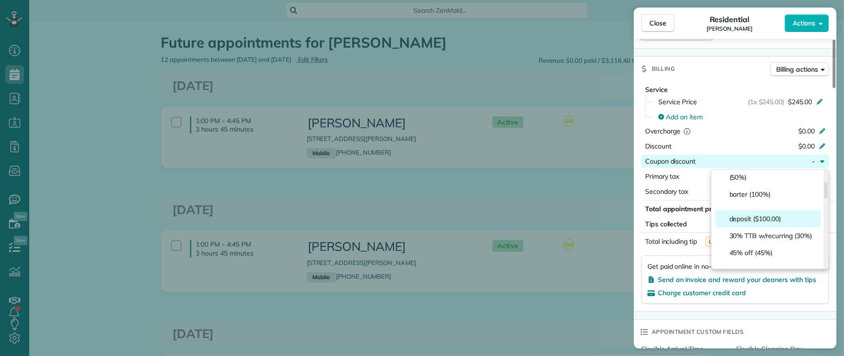
scroll to position [0, 0]
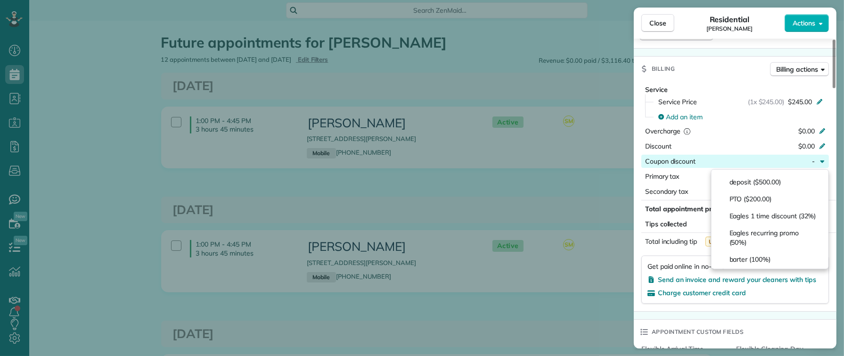
drag, startPoint x: 651, startPoint y: 22, endPoint x: 568, endPoint y: 111, distance: 121.3
click at [651, 22] on span "Close" at bounding box center [657, 22] width 17 height 9
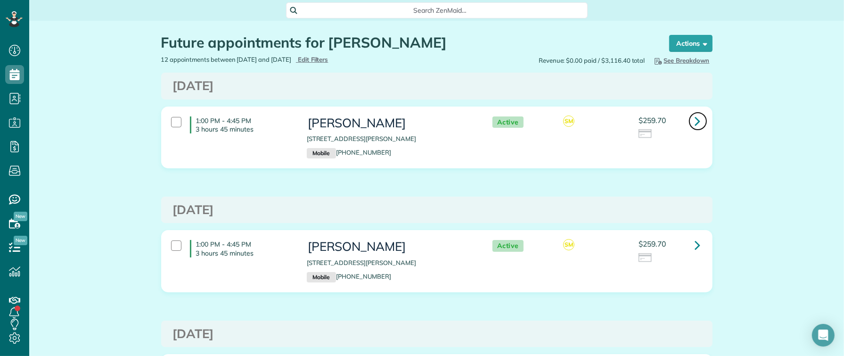
click at [695, 122] on icon at bounding box center [698, 121] width 6 height 16
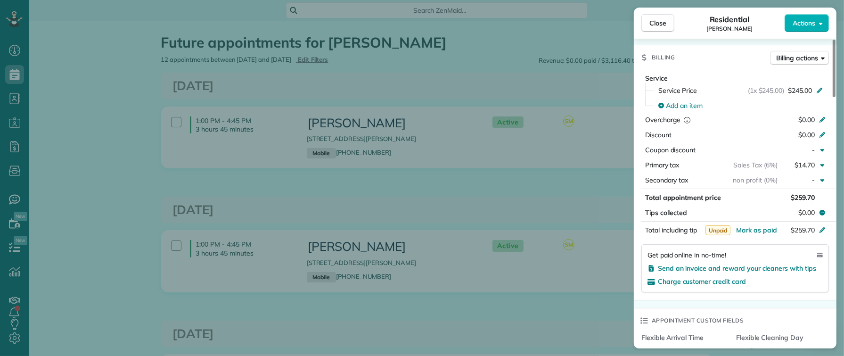
scroll to position [422, 0]
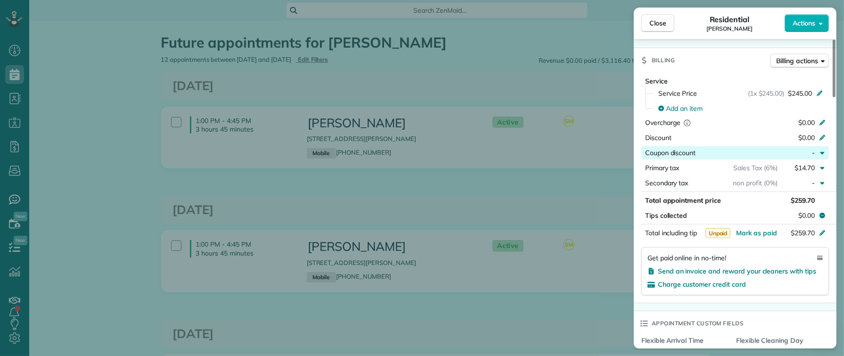
click at [825, 153] on icon "button" at bounding box center [822, 153] width 8 height 8
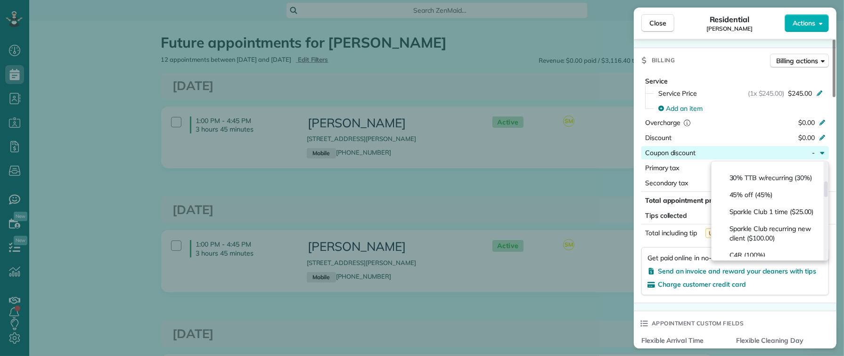
scroll to position [123, 0]
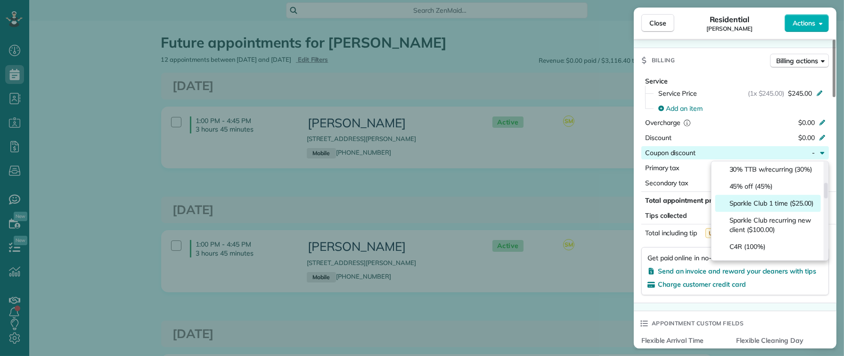
click at [790, 208] on span "Sparkle Club 1 time ($25.00)" at bounding box center [771, 202] width 84 height 9
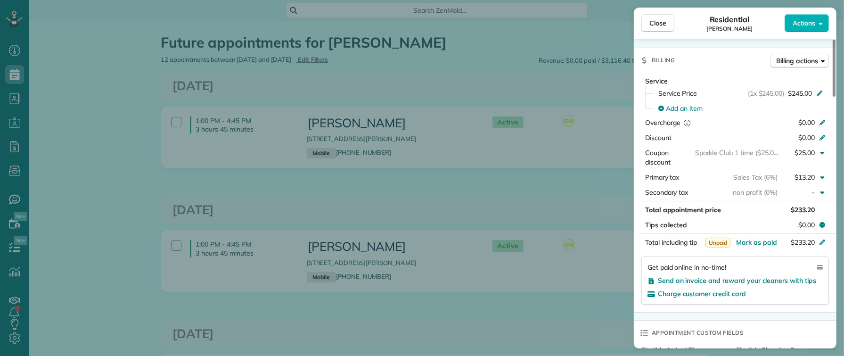
drag, startPoint x: 651, startPoint y: 26, endPoint x: 541, endPoint y: 202, distance: 206.8
click at [651, 27] on span "Close" at bounding box center [657, 22] width 17 height 9
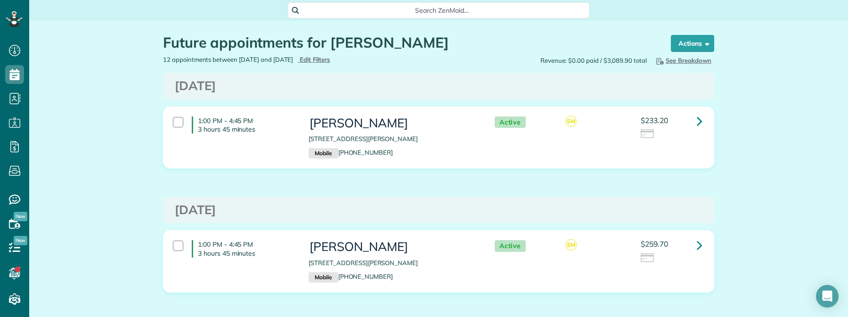
scroll to position [317, 29]
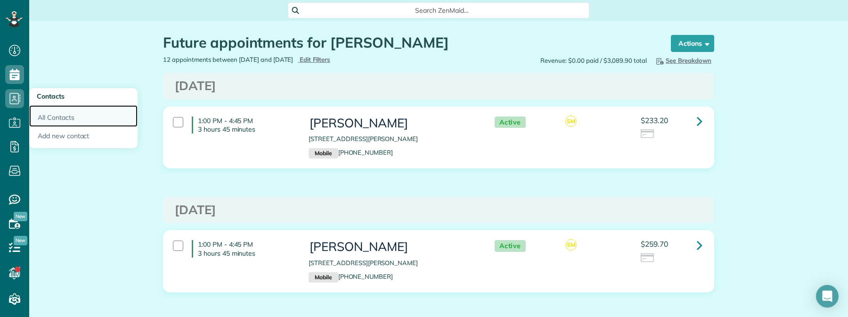
click at [76, 117] on link "All Contacts" at bounding box center [83, 116] width 108 height 22
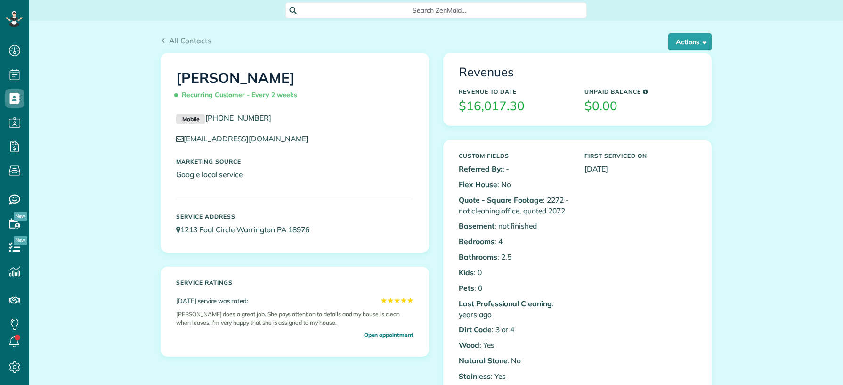
scroll to position [4, 4]
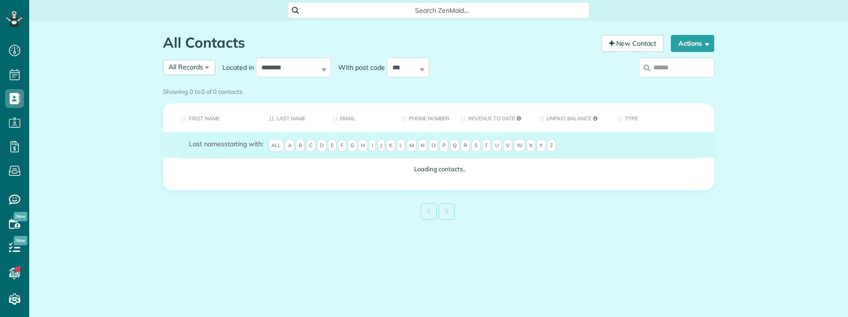
scroll to position [4, 4]
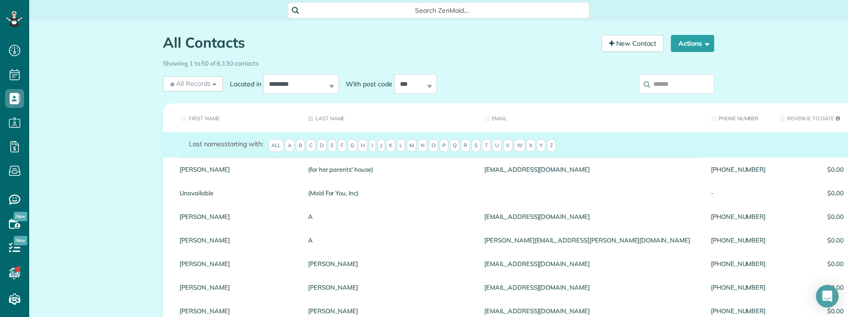
click at [670, 86] on input "search" at bounding box center [676, 84] width 75 height 20
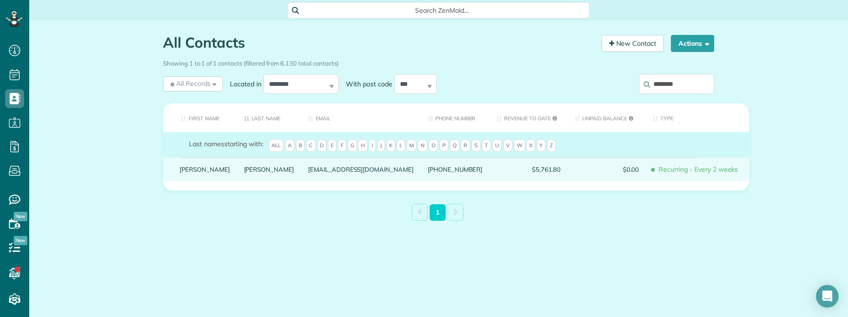
type input "********"
click at [244, 172] on link "Cantwell" at bounding box center [269, 169] width 50 height 7
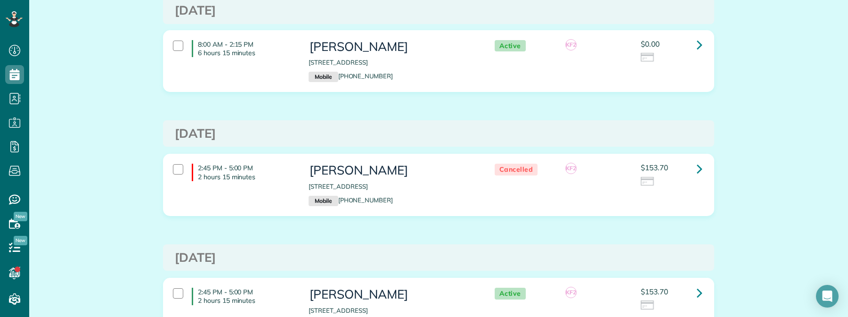
scroll to position [67, 0]
